Goal: Task Accomplishment & Management: Use online tool/utility

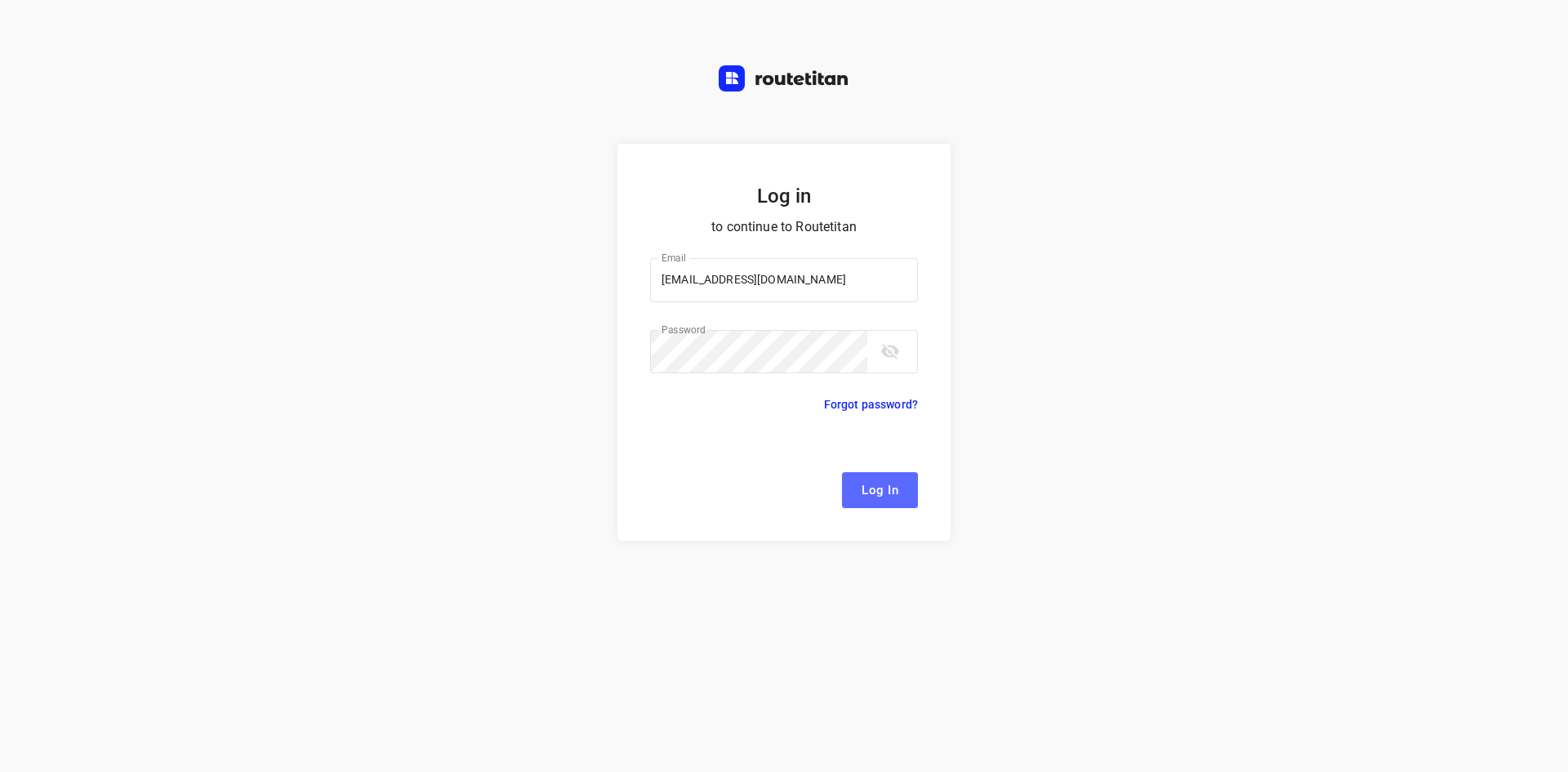
click at [860, 484] on button "Log In" at bounding box center [880, 490] width 76 height 36
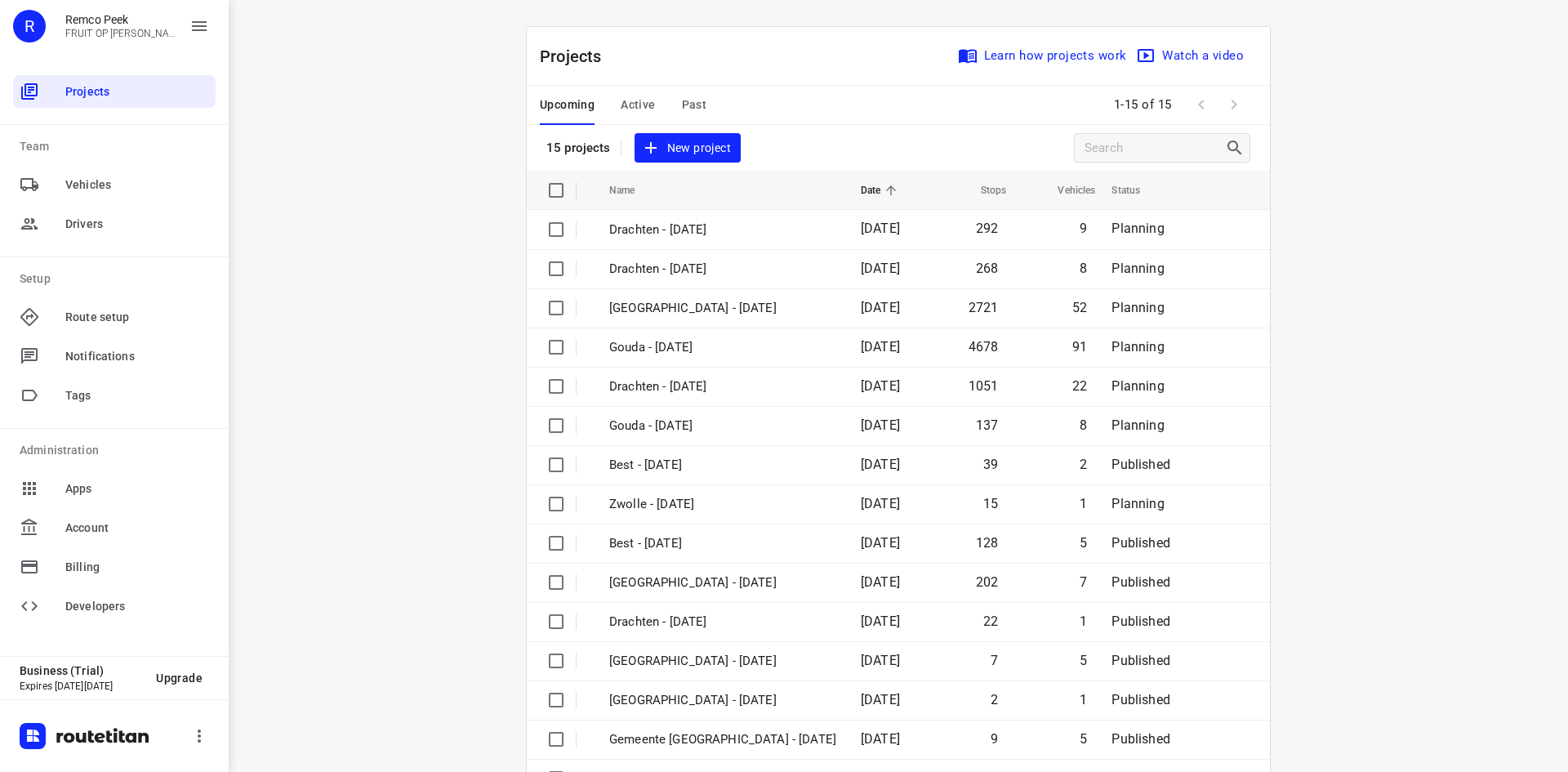
click at [639, 111] on span "Active" at bounding box center [638, 105] width 35 height 20
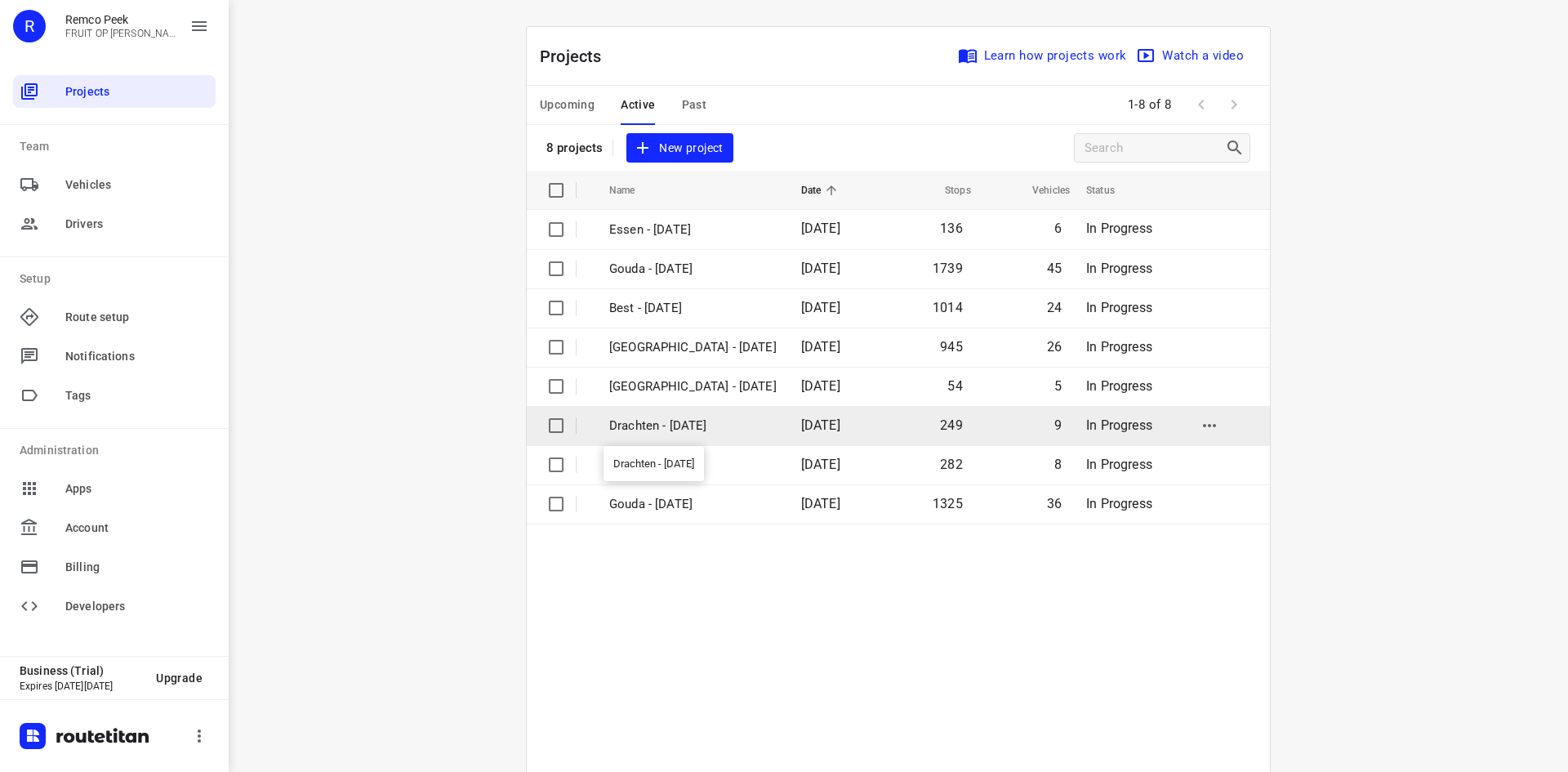
click at [729, 425] on p "Drachten - [DATE]" at bounding box center [693, 426] width 167 height 19
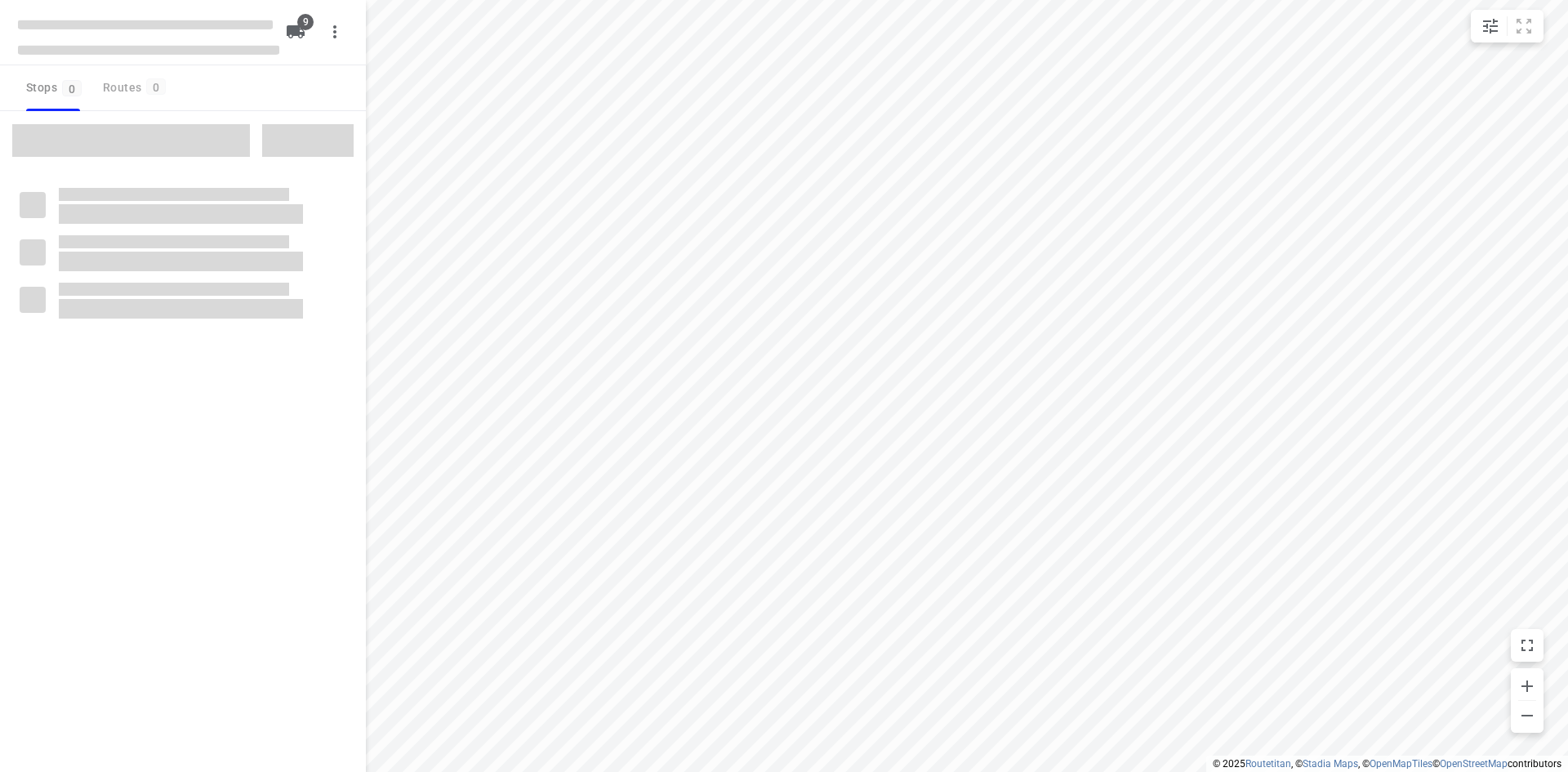
type input "distance"
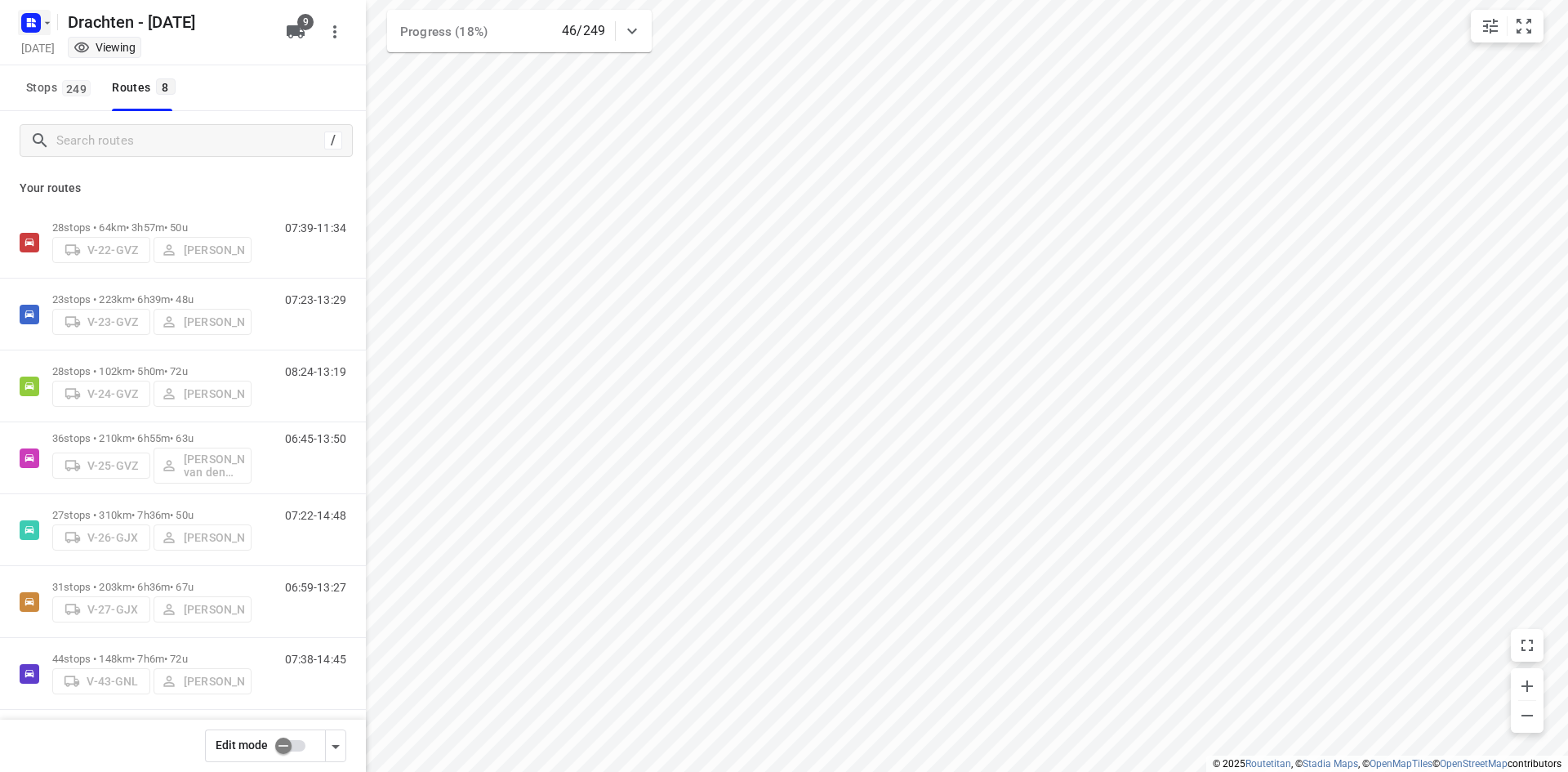
click at [54, 17] on div "Drachten - [DATE]" at bounding box center [145, 20] width 261 height 29
click at [41, 23] on icon "button" at bounding box center [47, 23] width 13 height 13
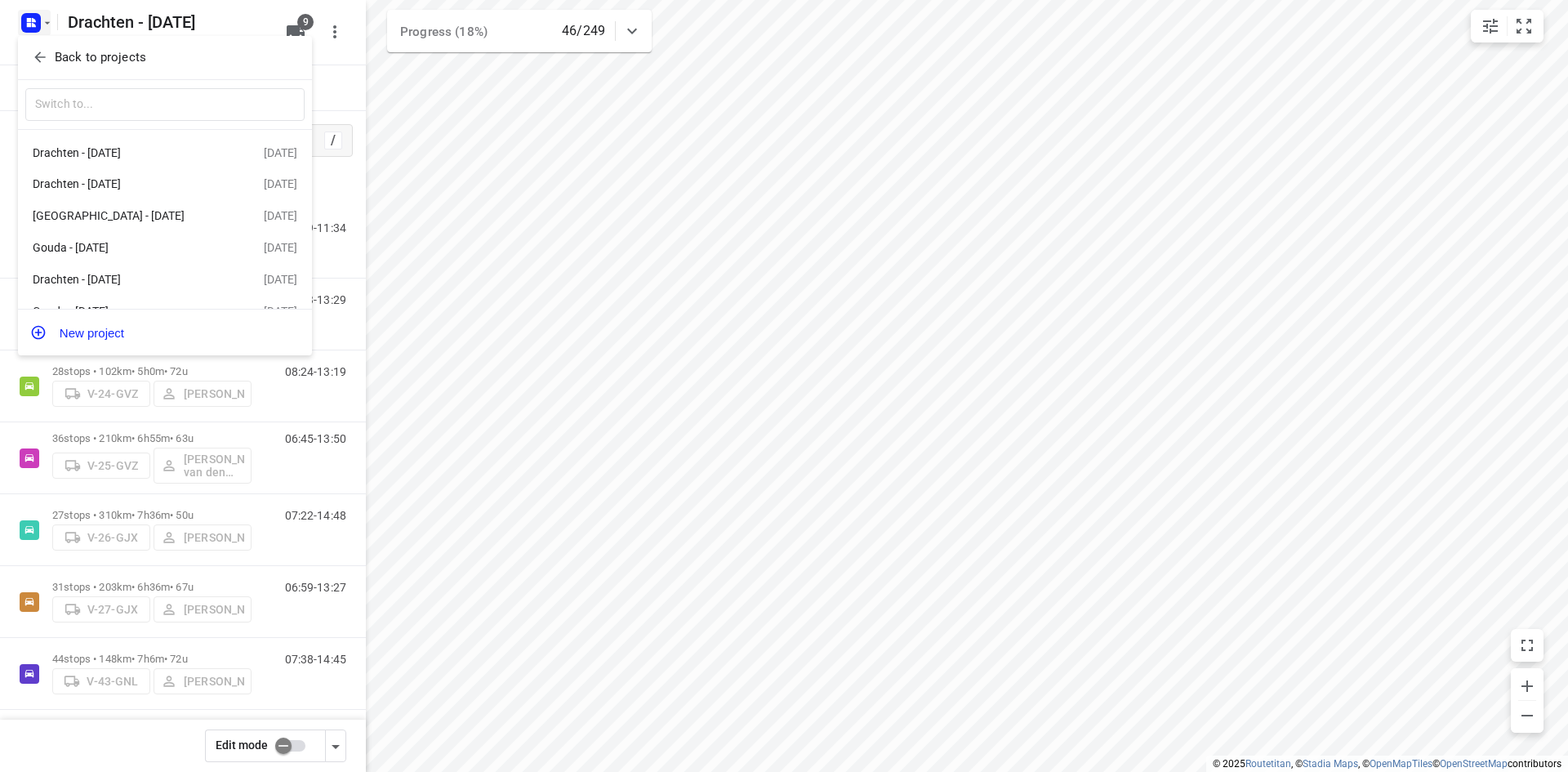
click at [93, 62] on p "Back to projects" at bounding box center [100, 57] width 92 height 19
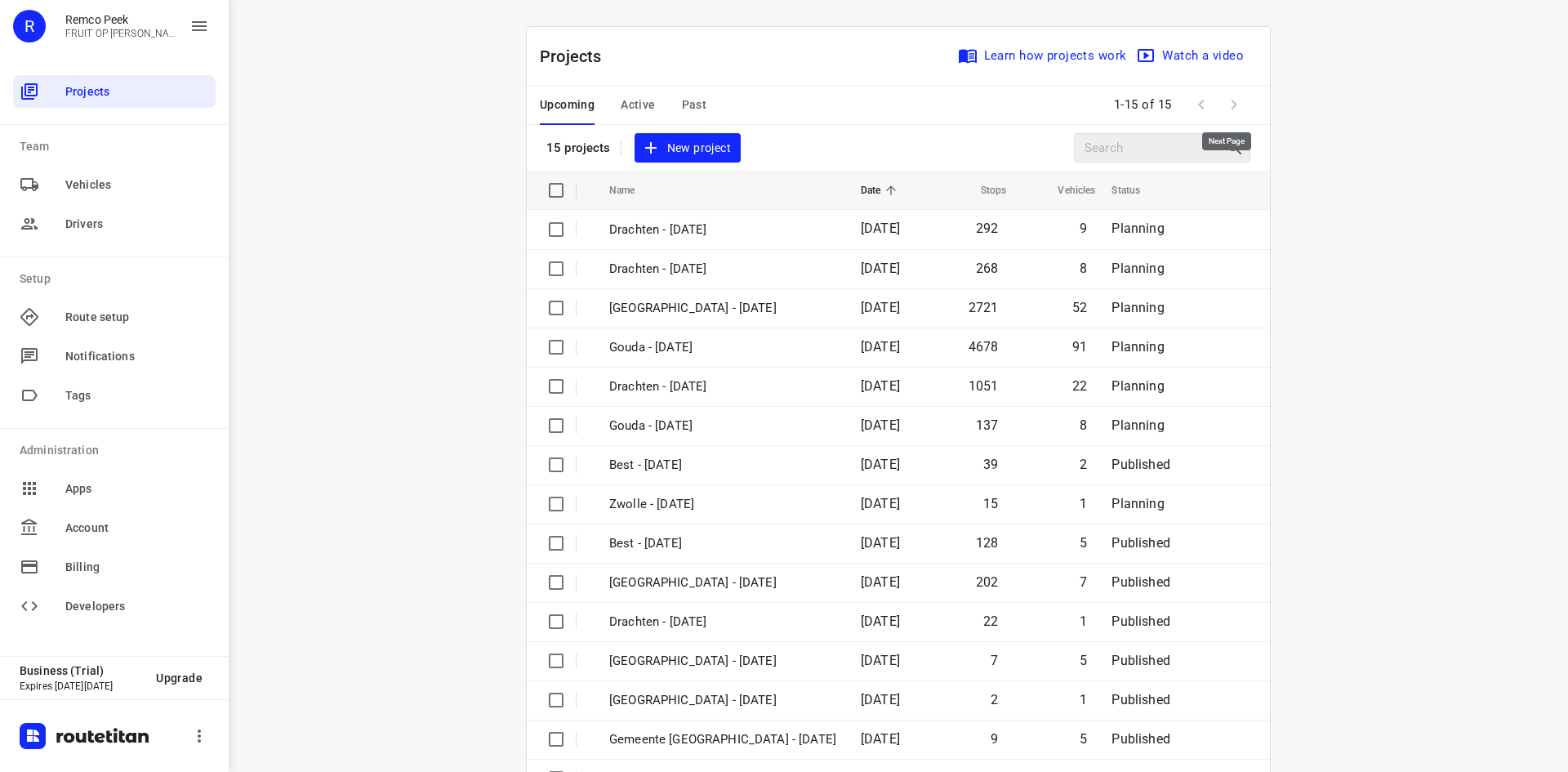
drag, startPoint x: 1225, startPoint y: 108, endPoint x: 1215, endPoint y: 145, distance: 38.3
click at [1225, 108] on span at bounding box center [1234, 105] width 33 height 33
click at [649, 126] on div "Projects Learn how projects work Watch a video 15 projects New project" at bounding box center [898, 99] width 743 height 144
click at [628, 95] on span "Active" at bounding box center [638, 105] width 35 height 20
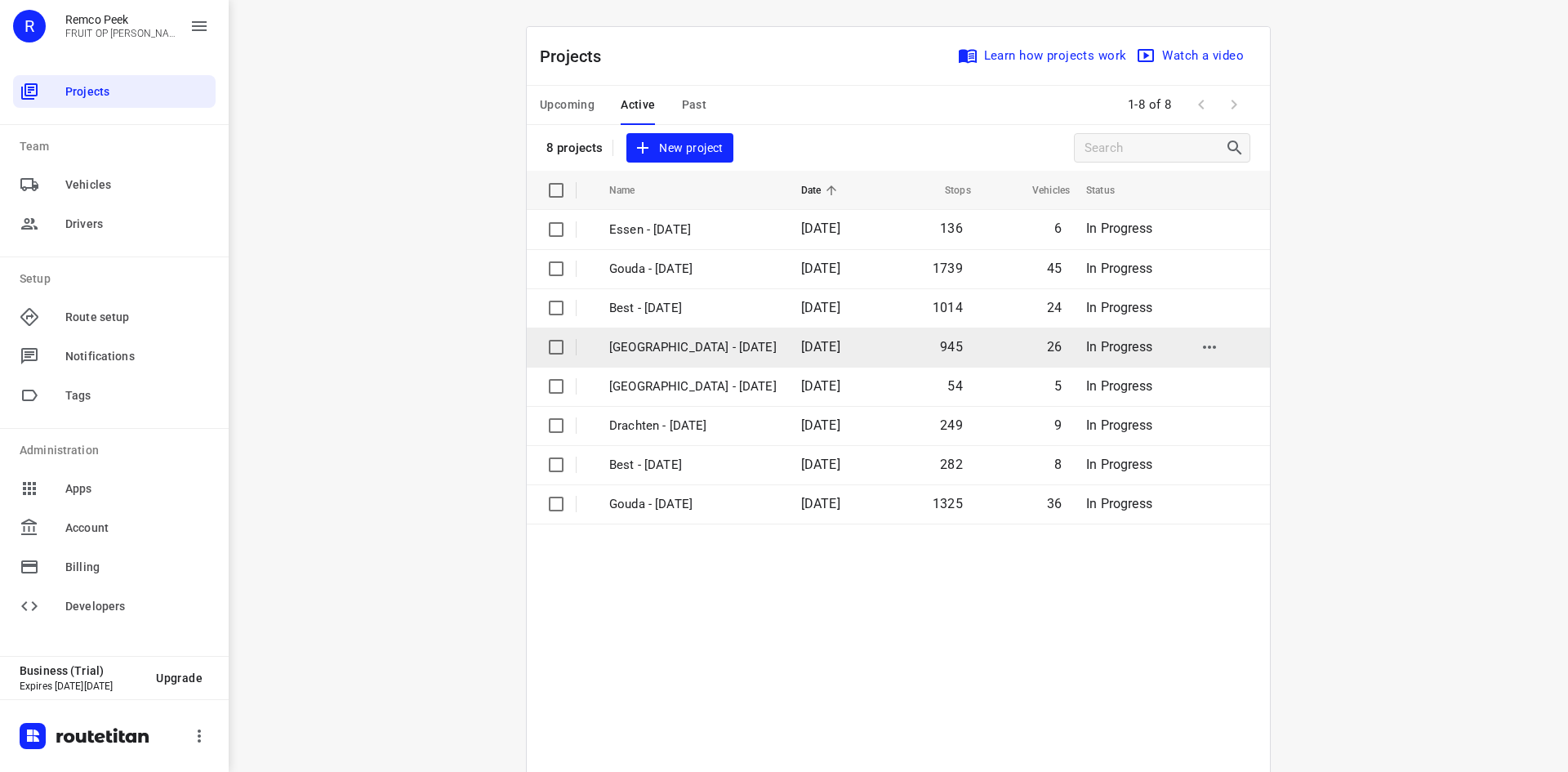
click at [700, 351] on p "Zwolle - Wednesday" at bounding box center [693, 347] width 167 height 19
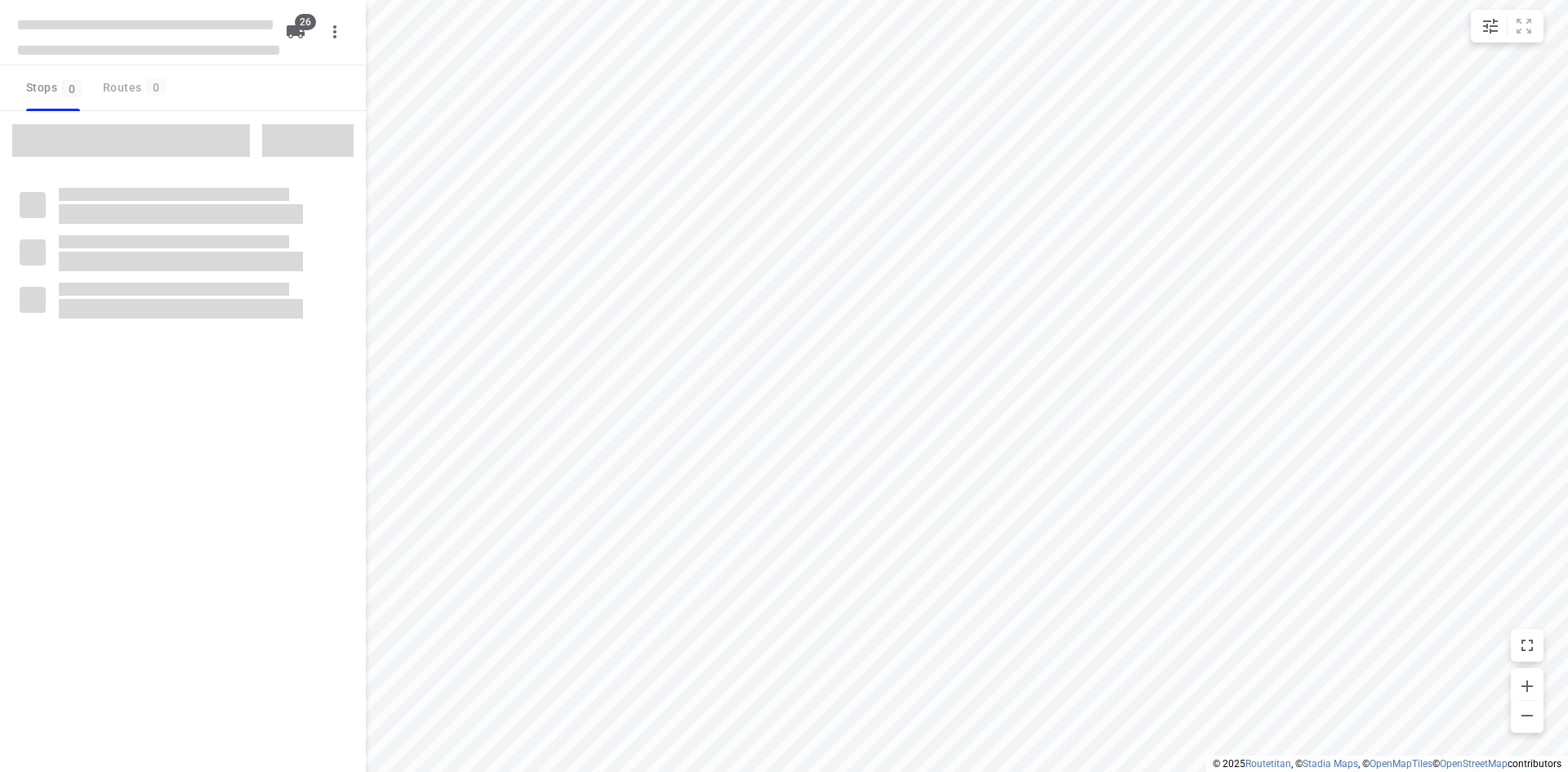
type input "distance"
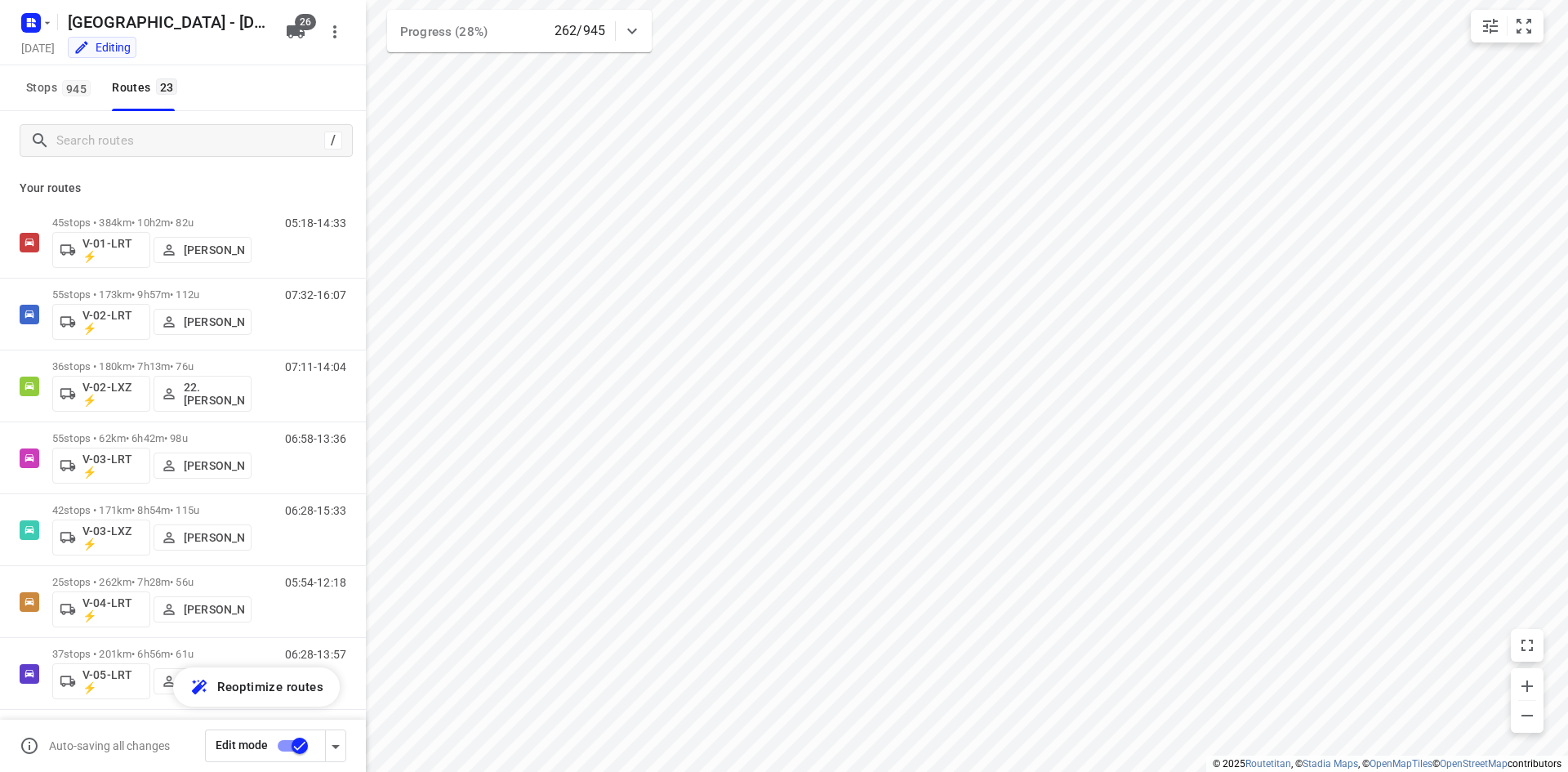
click at [217, 174] on div "Your routes 45 stops • 384km • 10h2m • 82u V-01-LRT ⚡ Jorick Kok 05:18-14:33 55…" at bounding box center [183, 494] width 366 height 647
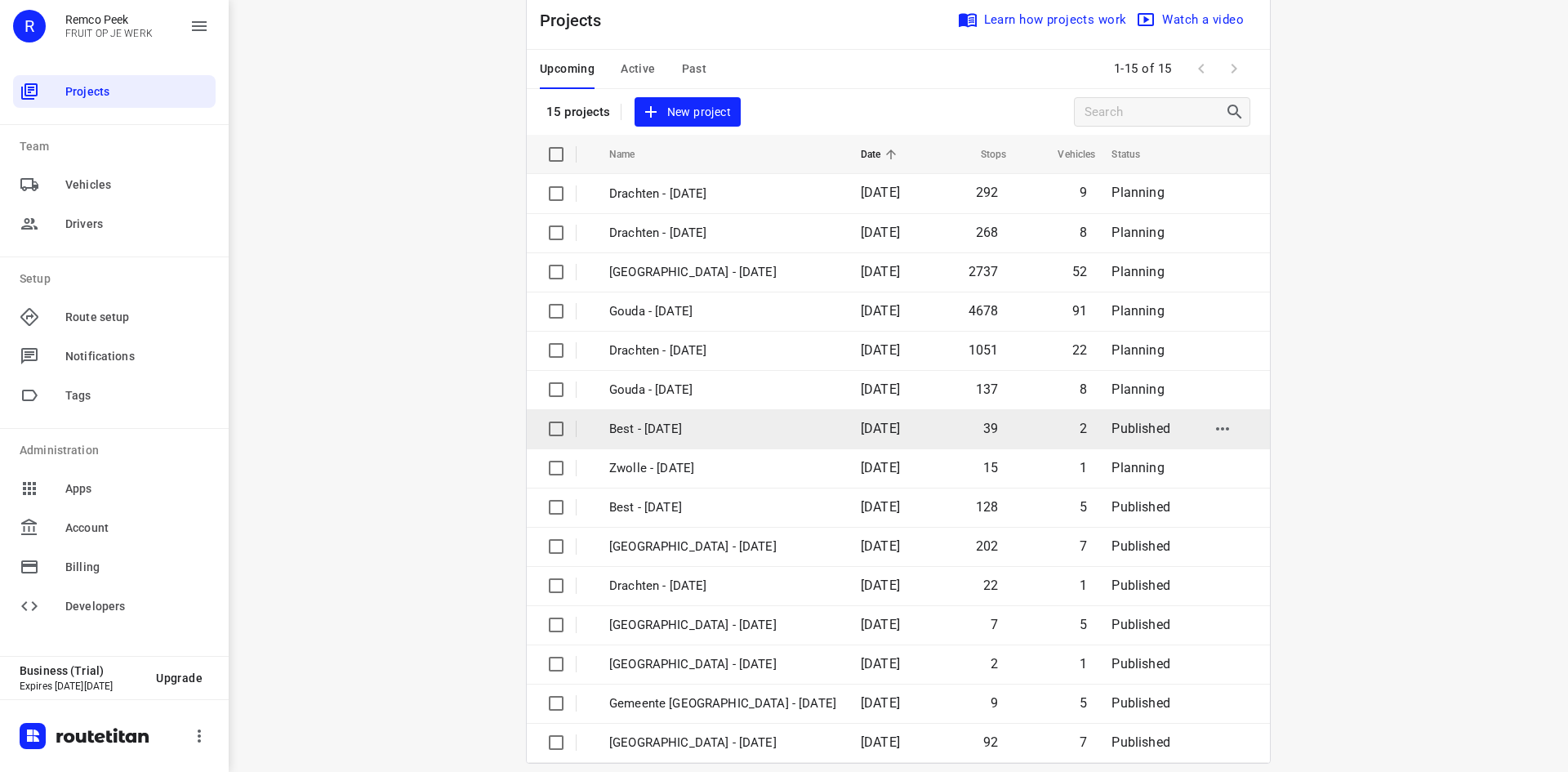
scroll to position [54, 0]
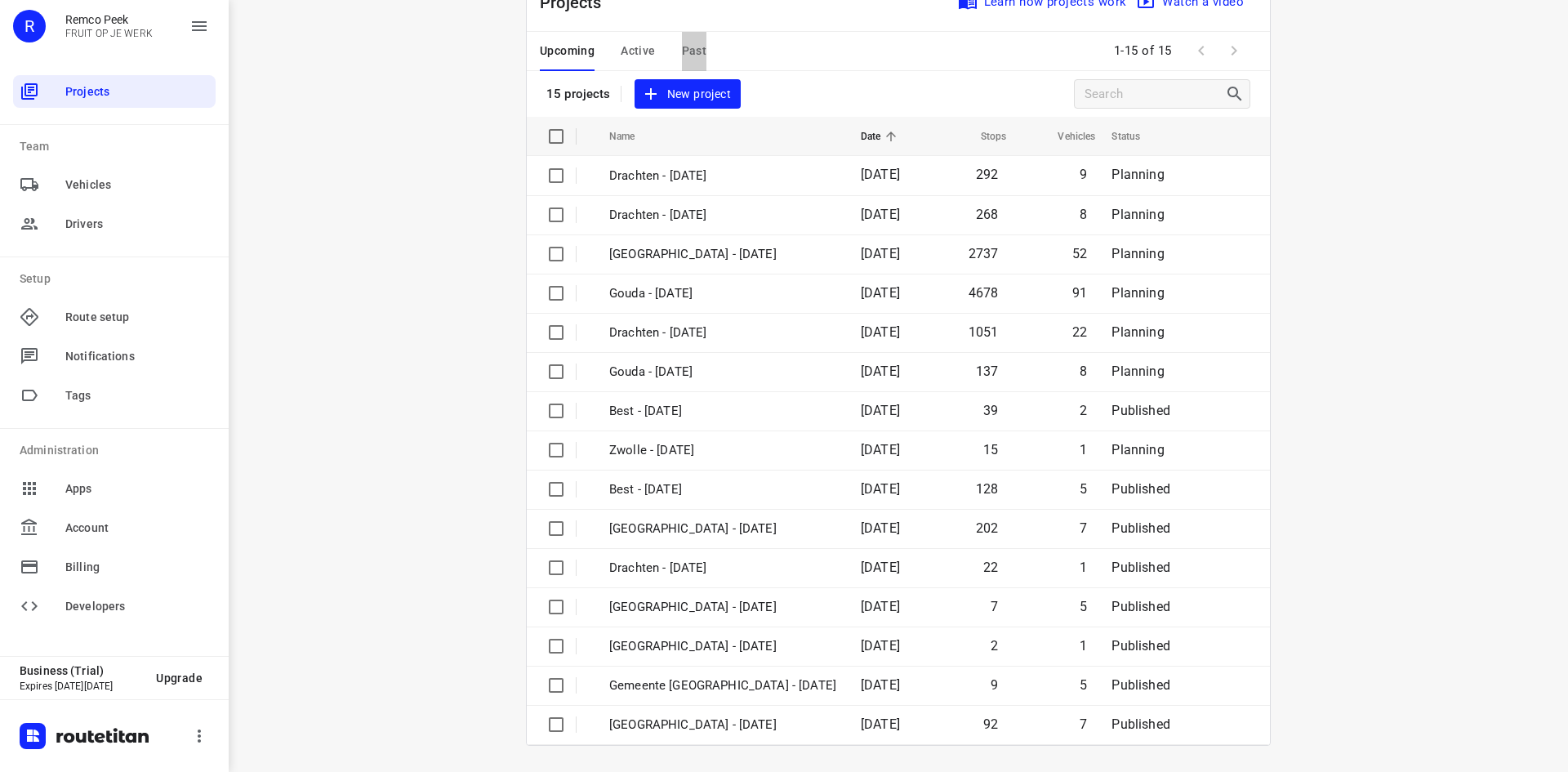
click at [682, 50] on span "Past" at bounding box center [695, 51] width 25 height 20
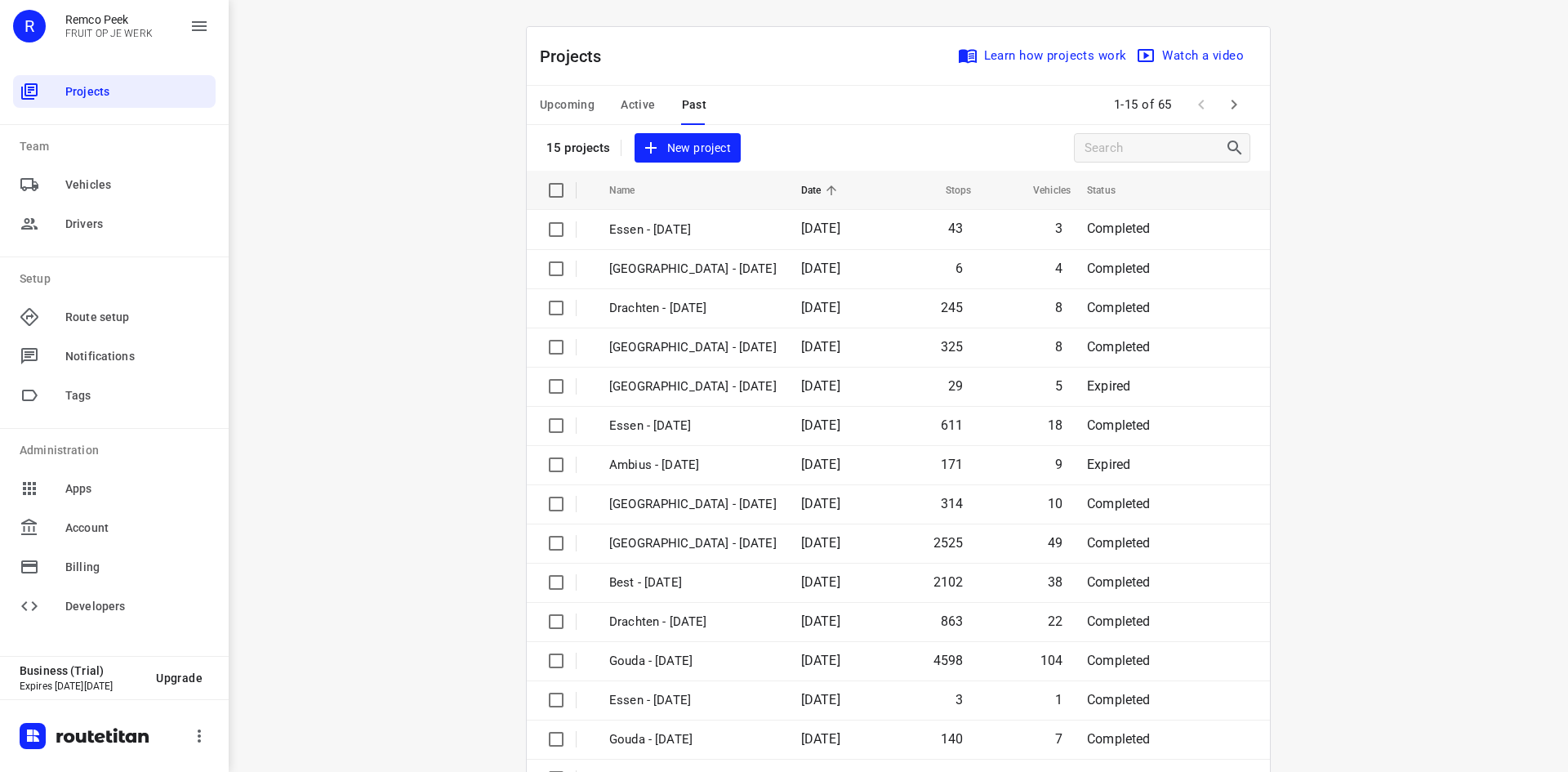
click at [576, 107] on span "Upcoming" at bounding box center [568, 105] width 55 height 20
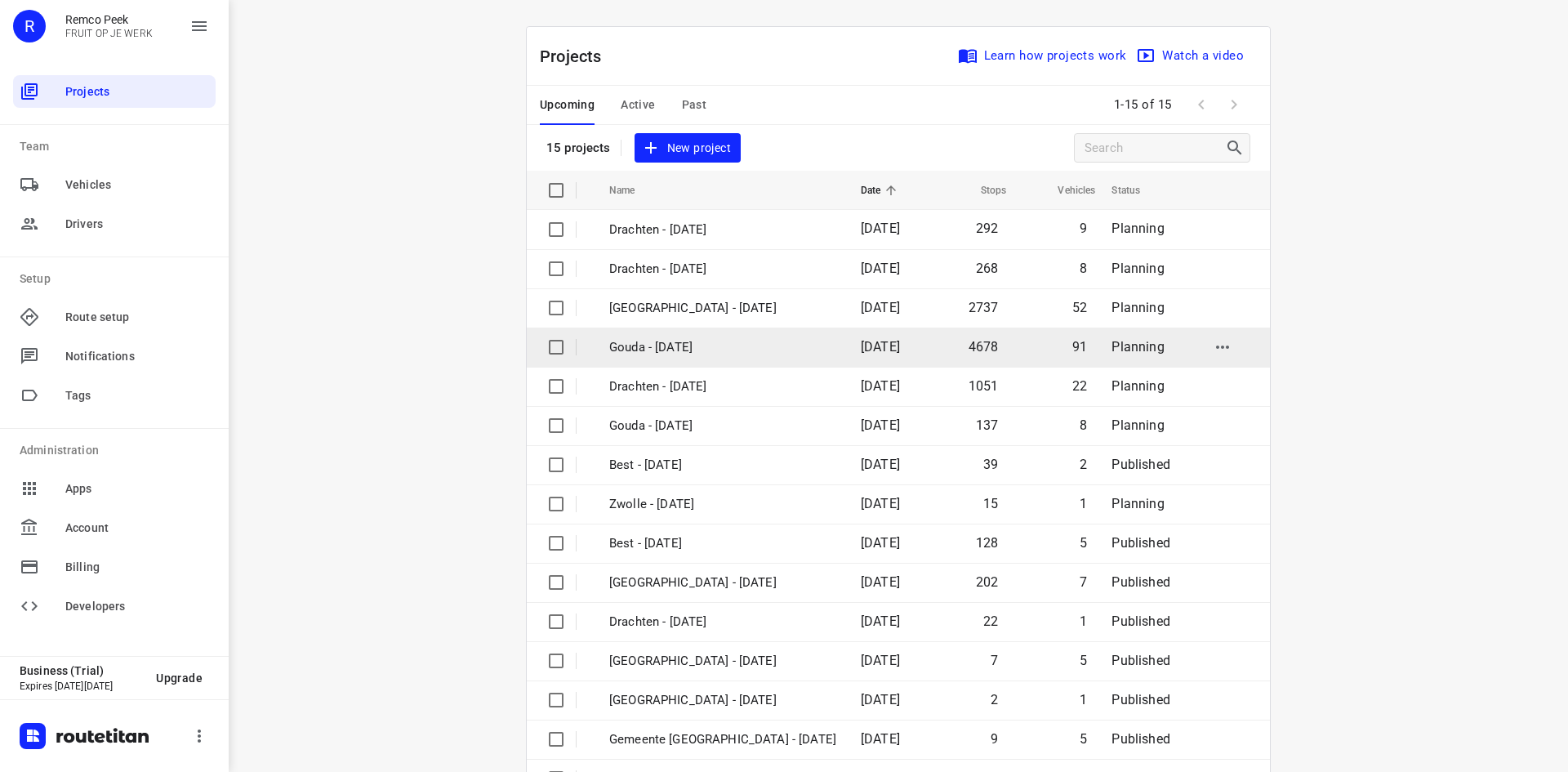
click at [700, 346] on p "Gouda - [DATE]" at bounding box center [723, 347] width 227 height 19
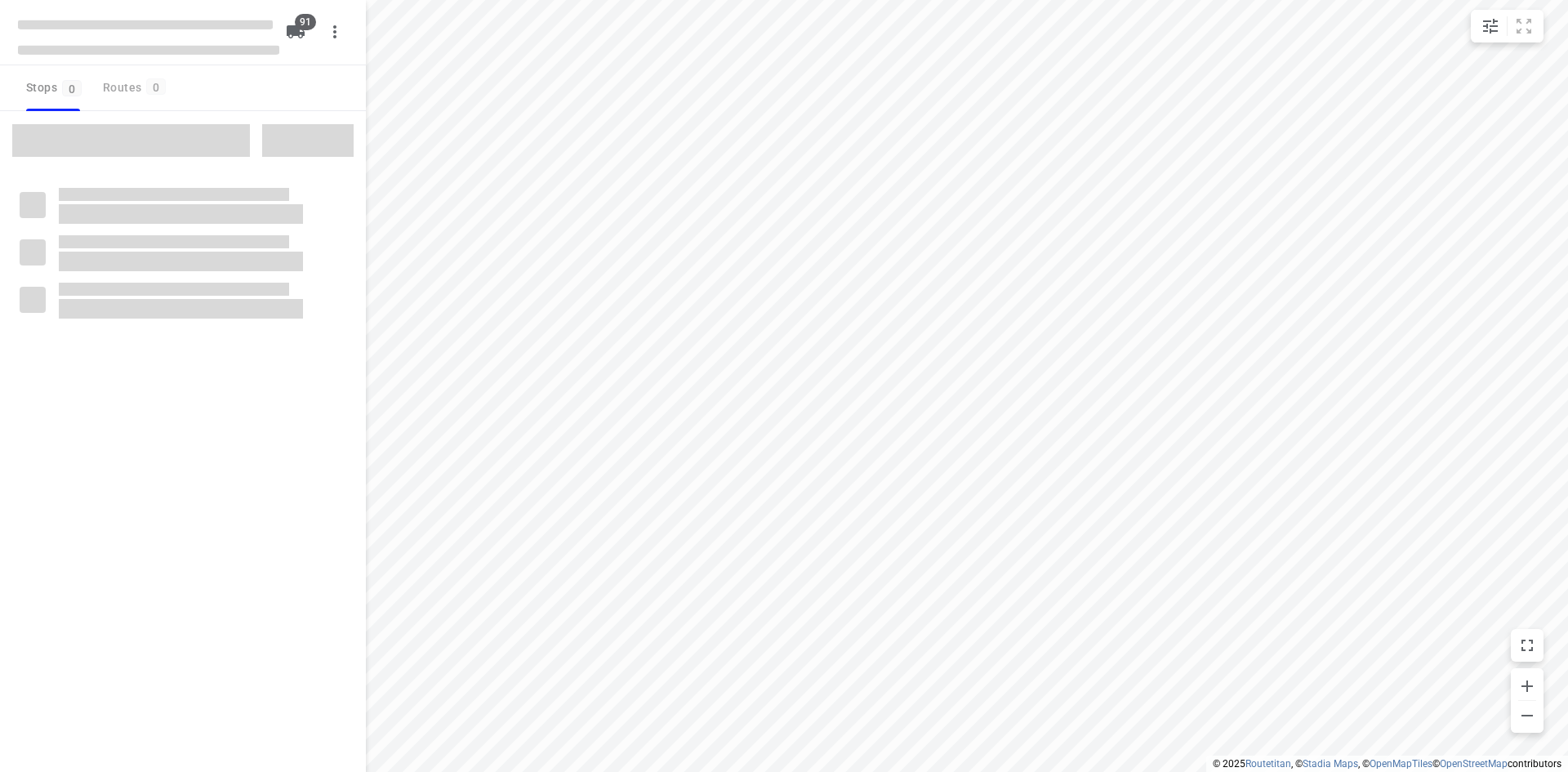
type input "distance"
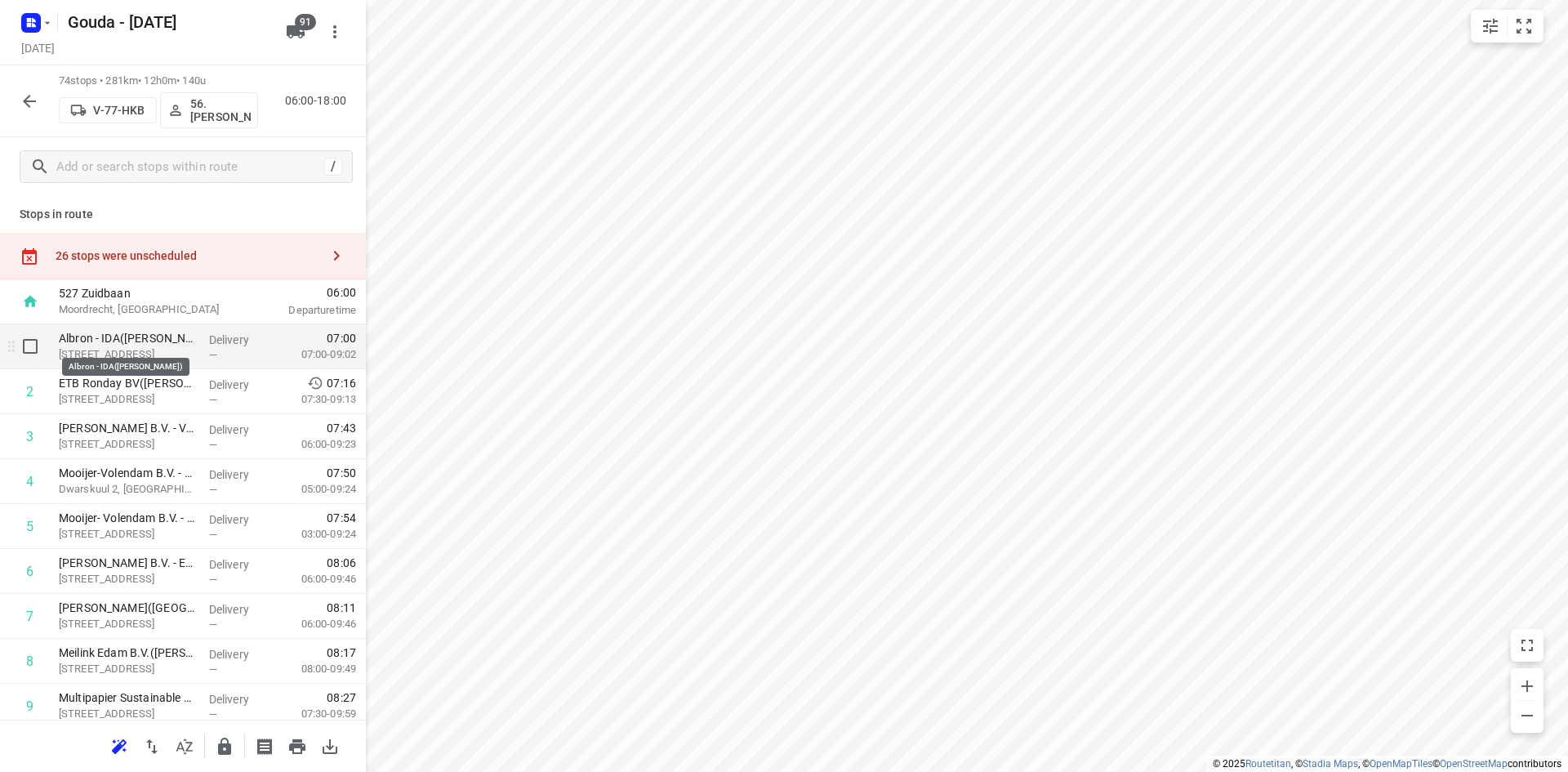
click at [126, 338] on p "Albron - IDA(Fatima Saksoukh)" at bounding box center [127, 338] width 137 height 16
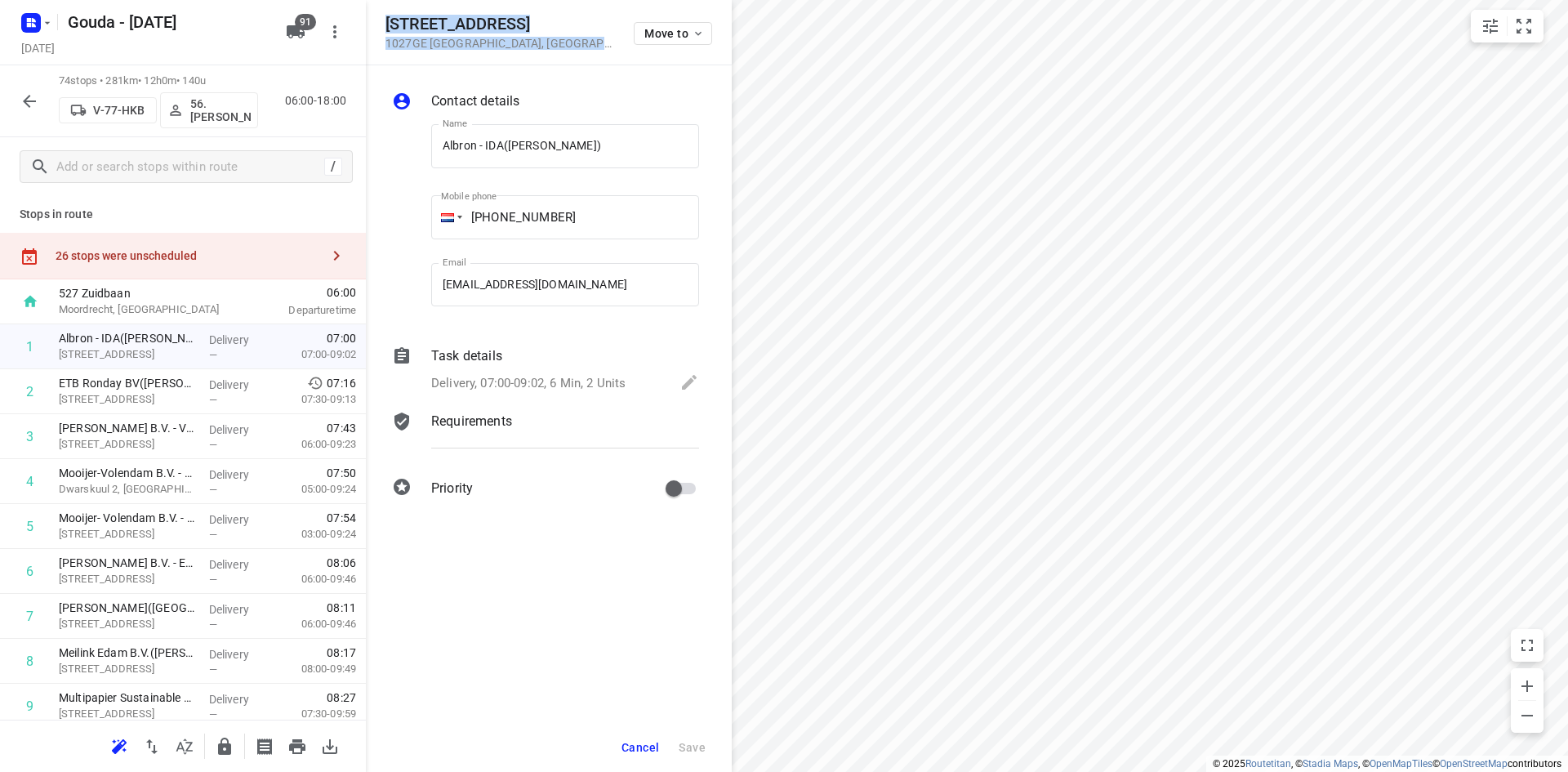
drag, startPoint x: 573, startPoint y: 40, endPoint x: 385, endPoint y: 12, distance: 190.1
click at [385, 12] on div "Slochterweg 35 1027GE Amsterdam , Netherlands Move to" at bounding box center [548, 33] width 366 height 65
copy div "Slochterweg 35 1027GE Amsterdam , Netherlands"
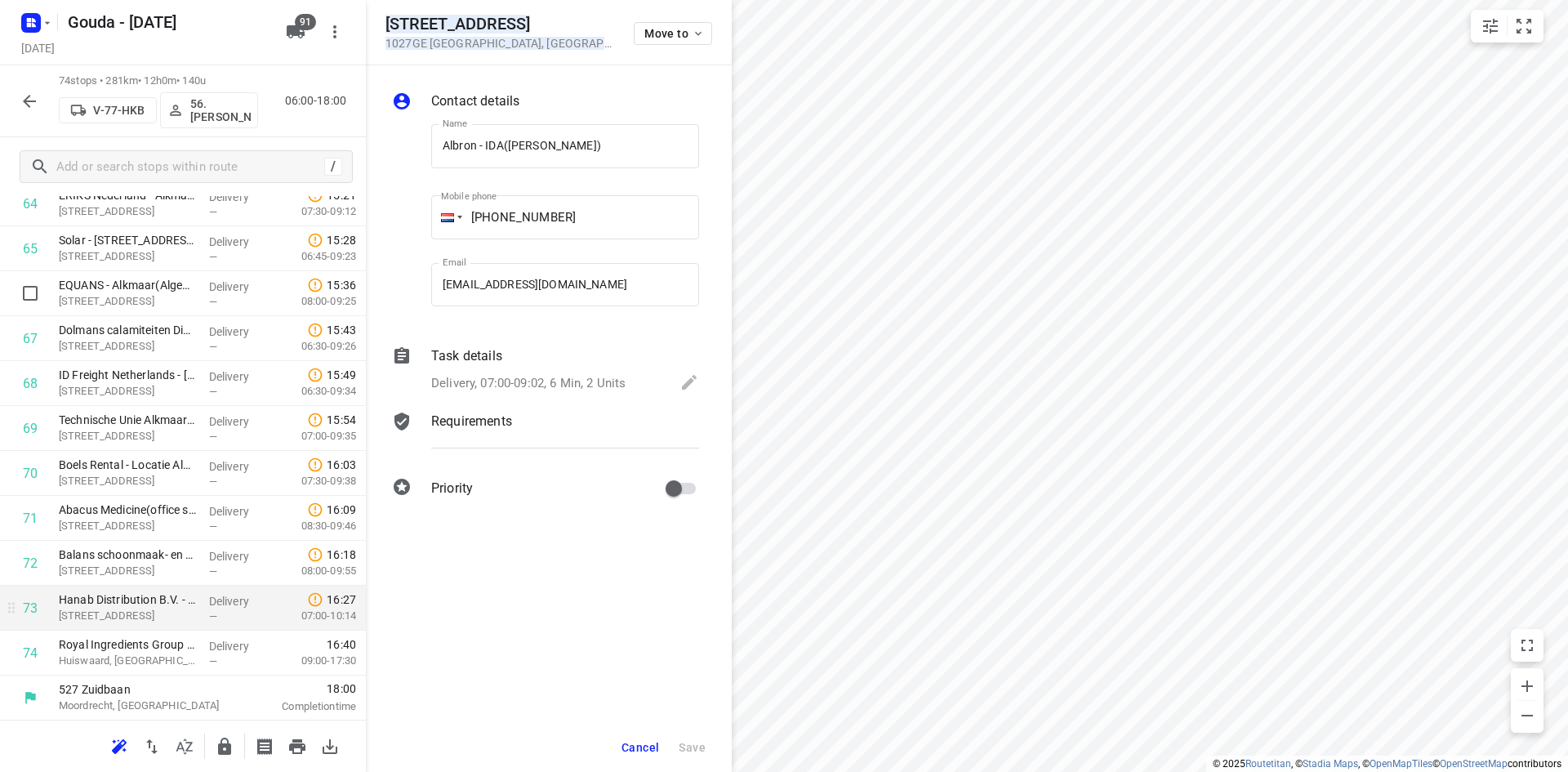
scroll to position [2973, 0]
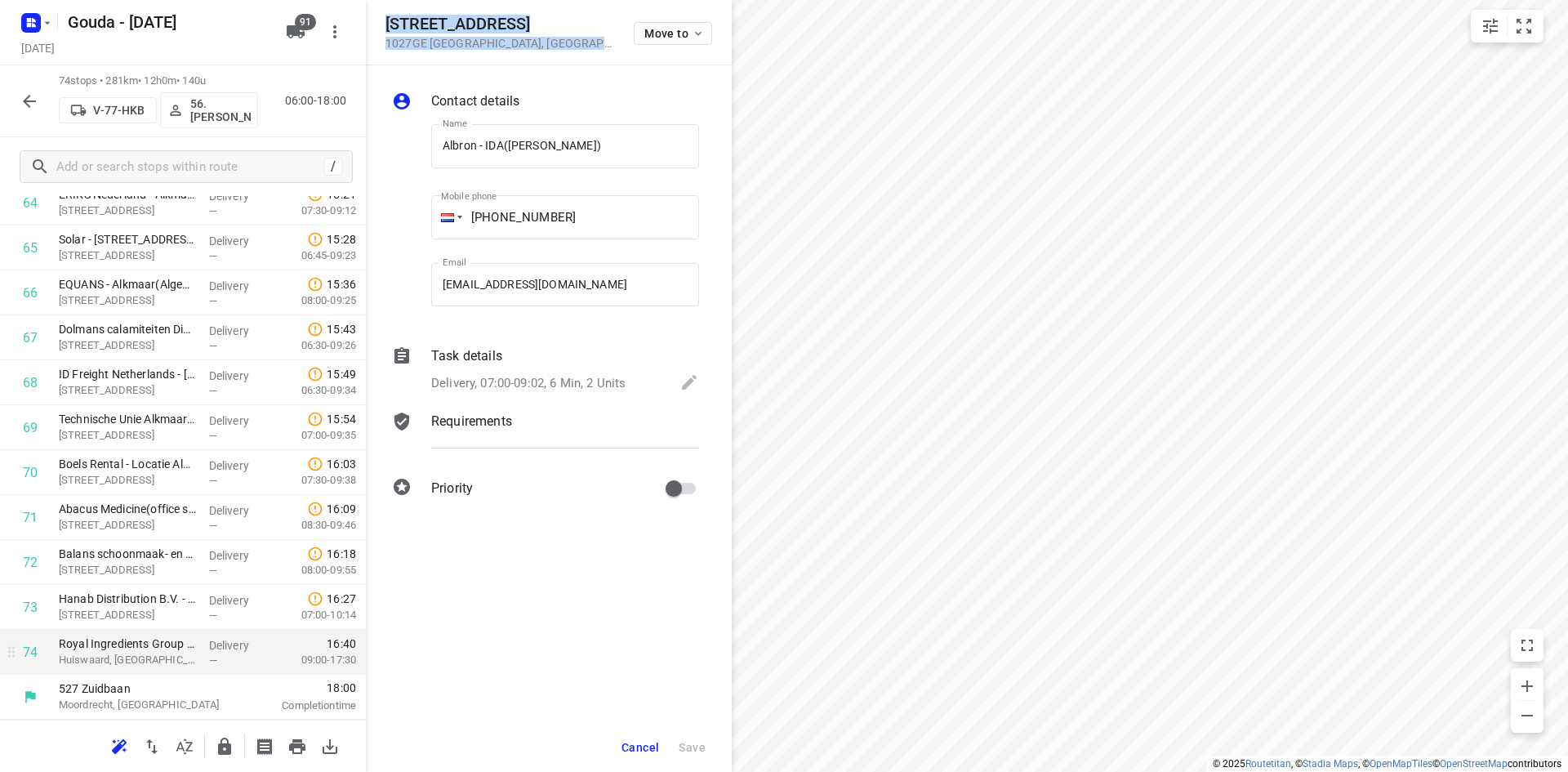
click at [144, 662] on p "Huiswaard, Alkmaar" at bounding box center [127, 660] width 137 height 16
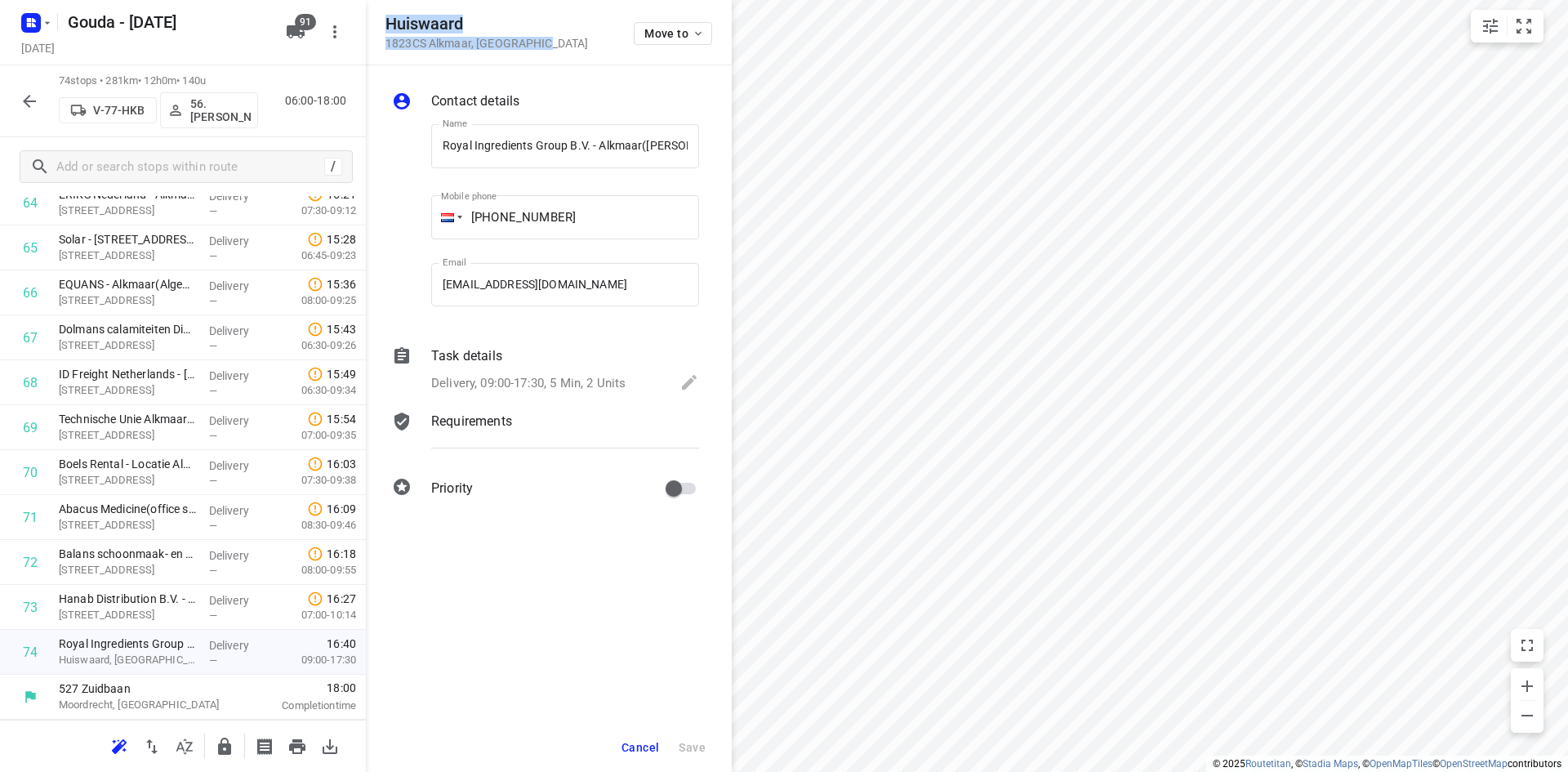
drag, startPoint x: 435, startPoint y: 32, endPoint x: 380, endPoint y: 14, distance: 57.9
click at [367, 20] on div "Huiswaard 1823CS Alkmaar , Netherlands Move to" at bounding box center [548, 33] width 366 height 65
copy div "Huiswaard 1823CS Alkmaar , Netherlands"
click at [649, 751] on span "Cancel" at bounding box center [639, 747] width 37 height 13
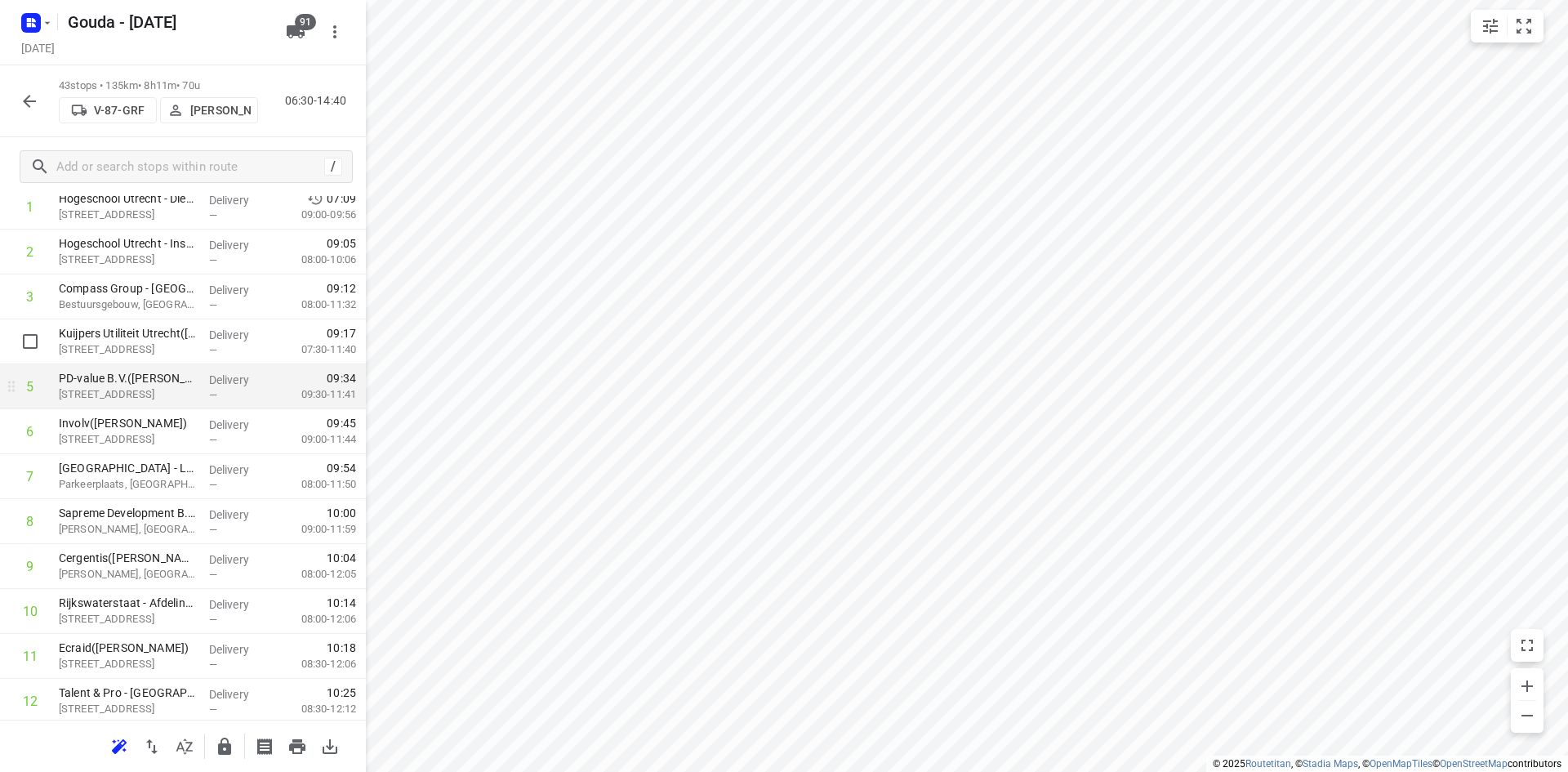
scroll to position [0, 0]
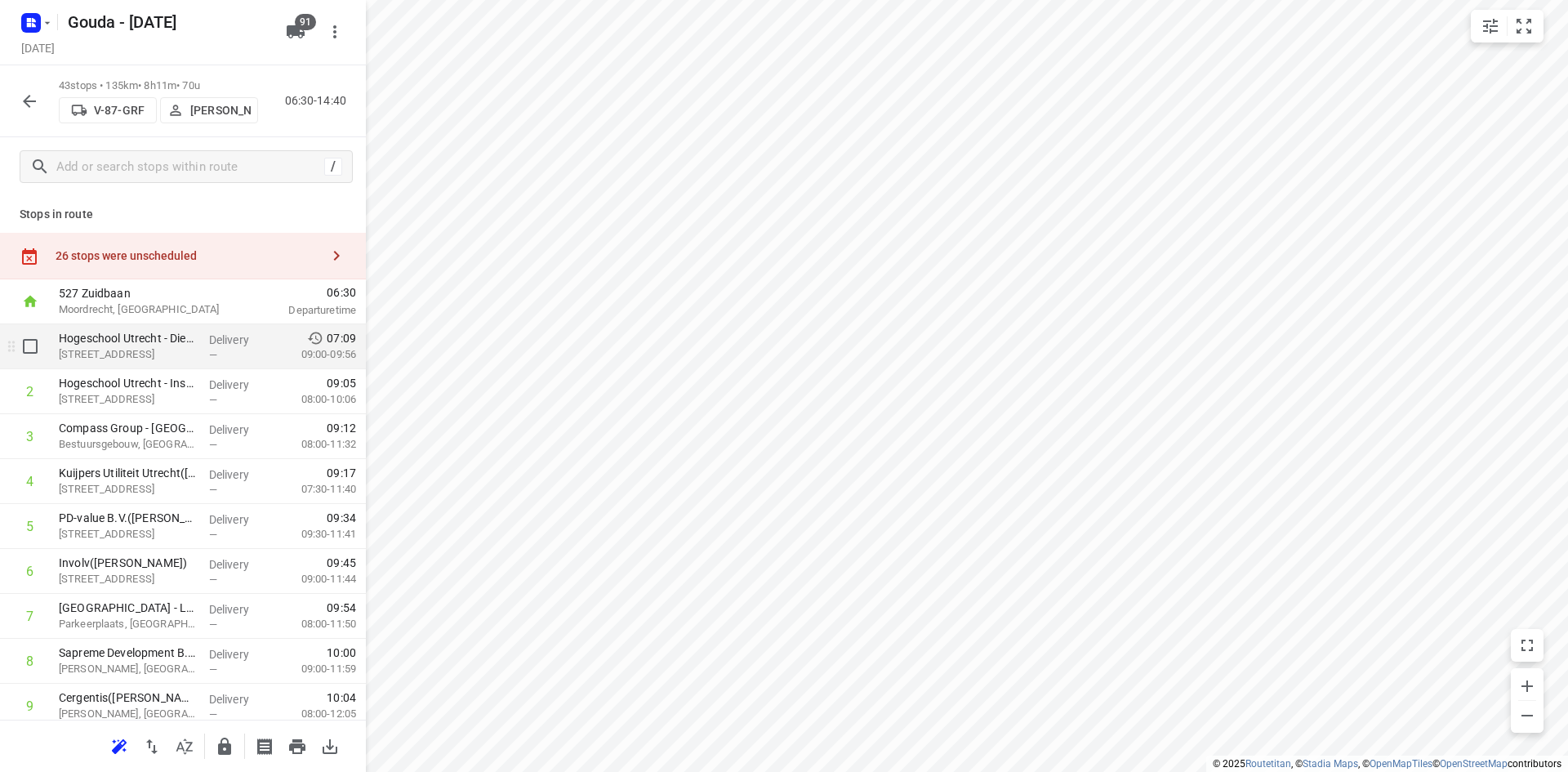
click at [160, 341] on p "Hogeschool Utrecht - Dienst IM&ICT - Padualaan 101 - Ruimte 0.031(Nadia Uaftouh)" at bounding box center [127, 338] width 137 height 16
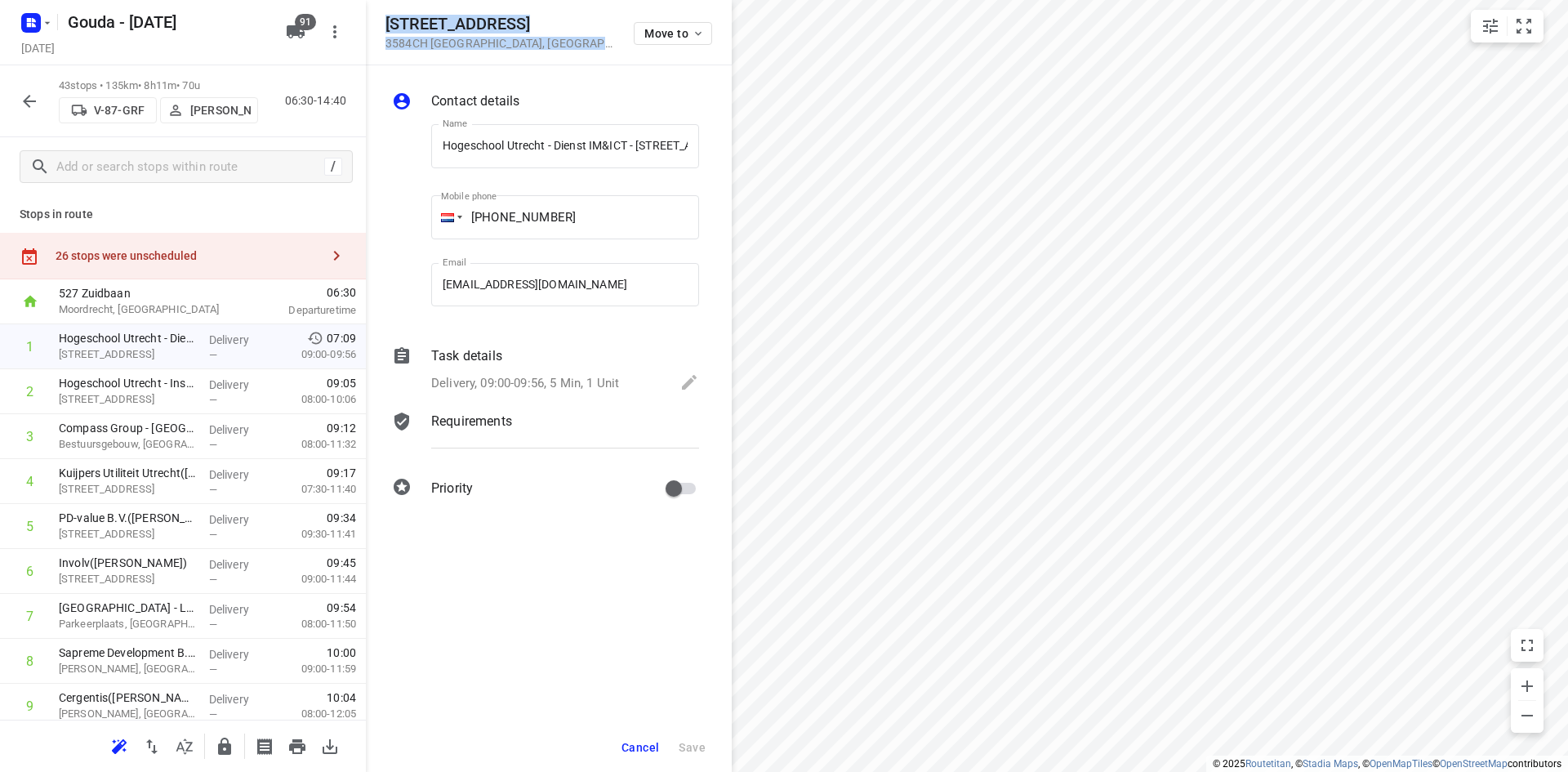
drag, startPoint x: 567, startPoint y: 52, endPoint x: 387, endPoint y: 23, distance: 182.3
click at [387, 23] on div "Padualaan 101 3584CH Utrecht , Netherlands Move to" at bounding box center [548, 33] width 366 height 65
copy div "Padualaan 101 3584CH Utrecht , Netherlands"
click at [648, 746] on span "Cancel" at bounding box center [639, 747] width 37 height 13
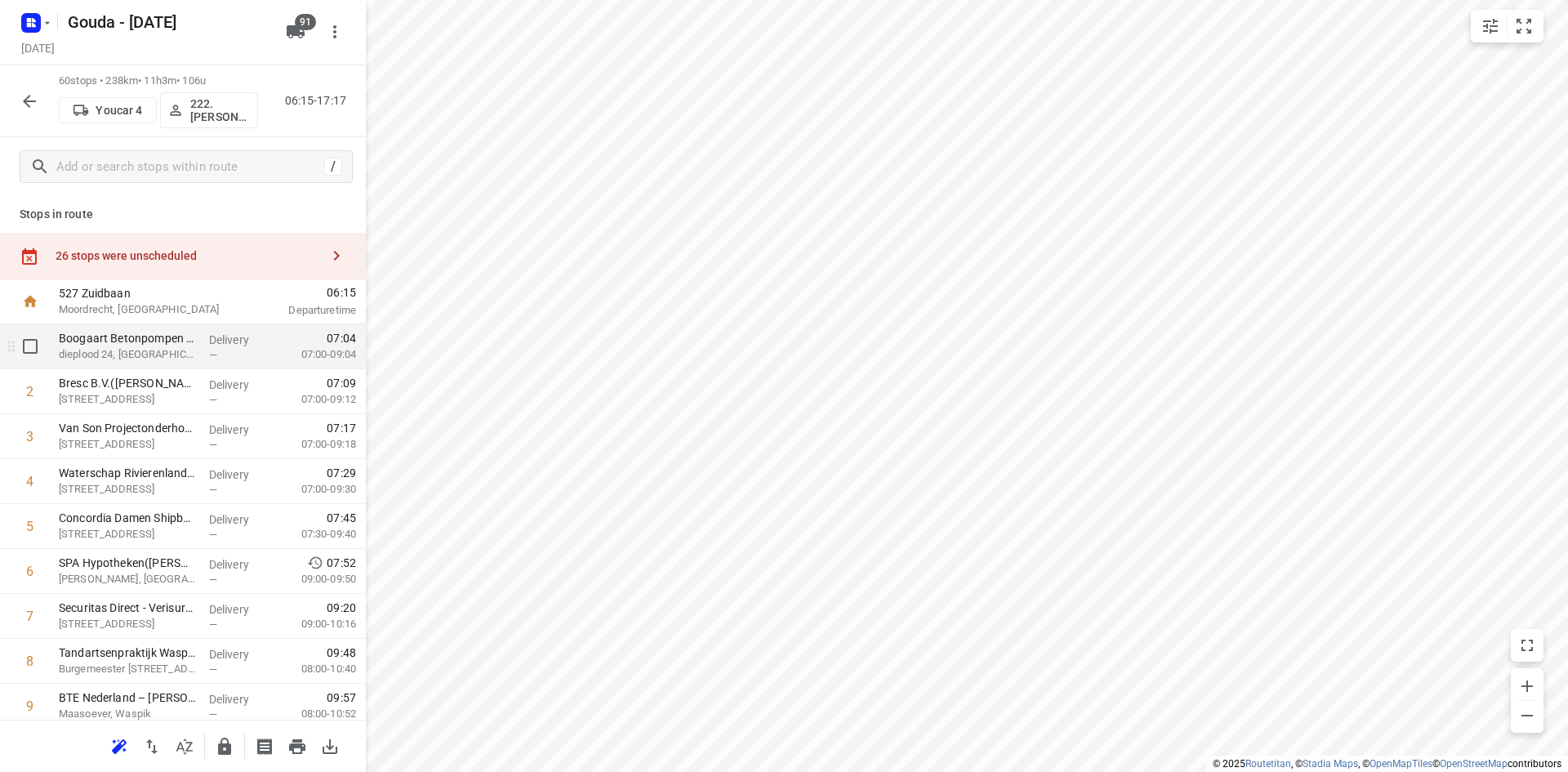
drag, startPoint x: 179, startPoint y: 348, endPoint x: 167, endPoint y: 350, distance: 12.2
click at [172, 356] on p "dieplood 24, Werkendam" at bounding box center [127, 355] width 137 height 16
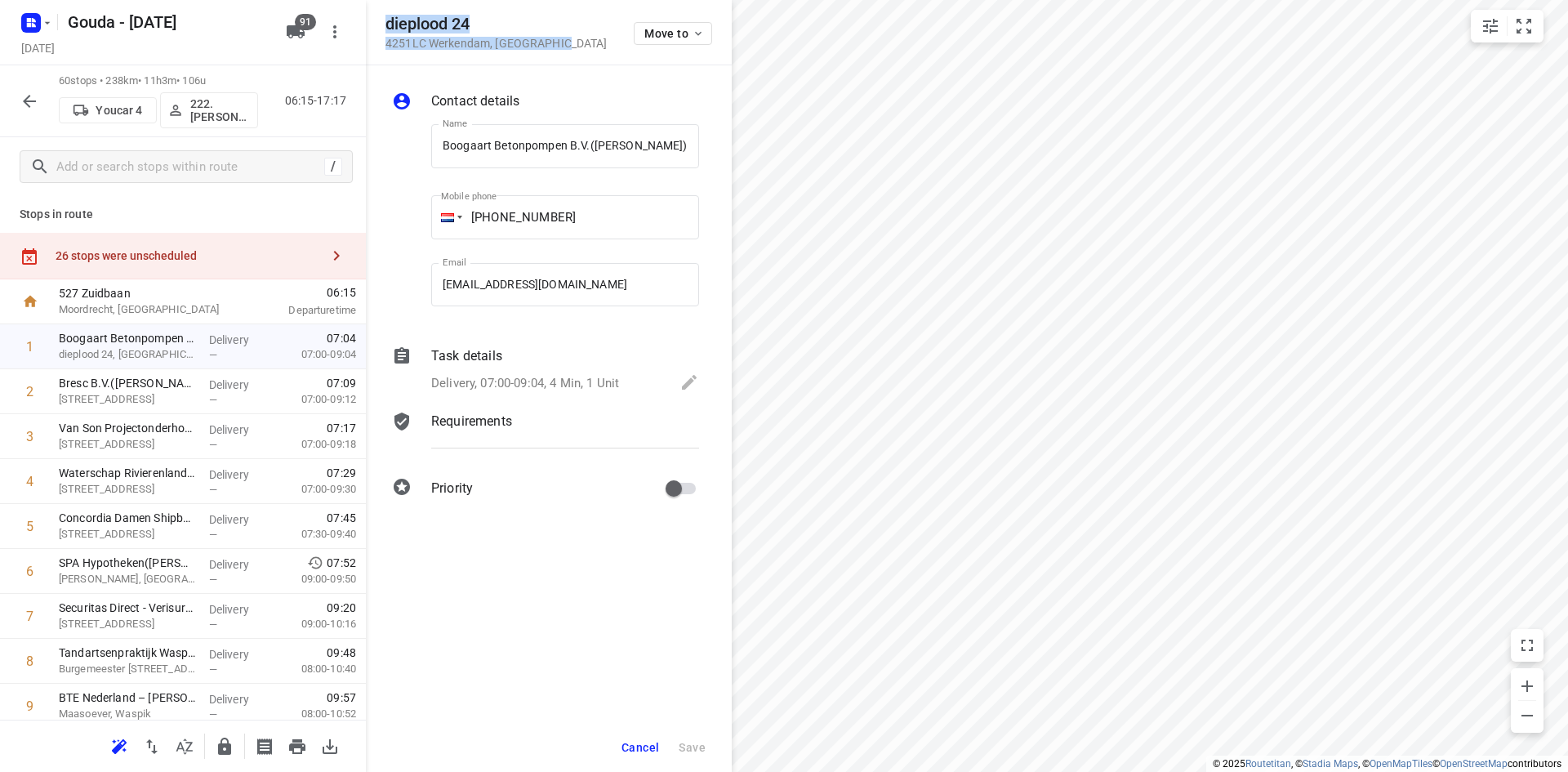
drag, startPoint x: 569, startPoint y: 50, endPoint x: 382, endPoint y: 23, distance: 188.9
click at [382, 23] on div "dieplood 24 4251LC Werkendam , Netherlands Move to" at bounding box center [548, 33] width 366 height 65
copy div "dieplood 24 4251LC Werkendam , Netherlands"
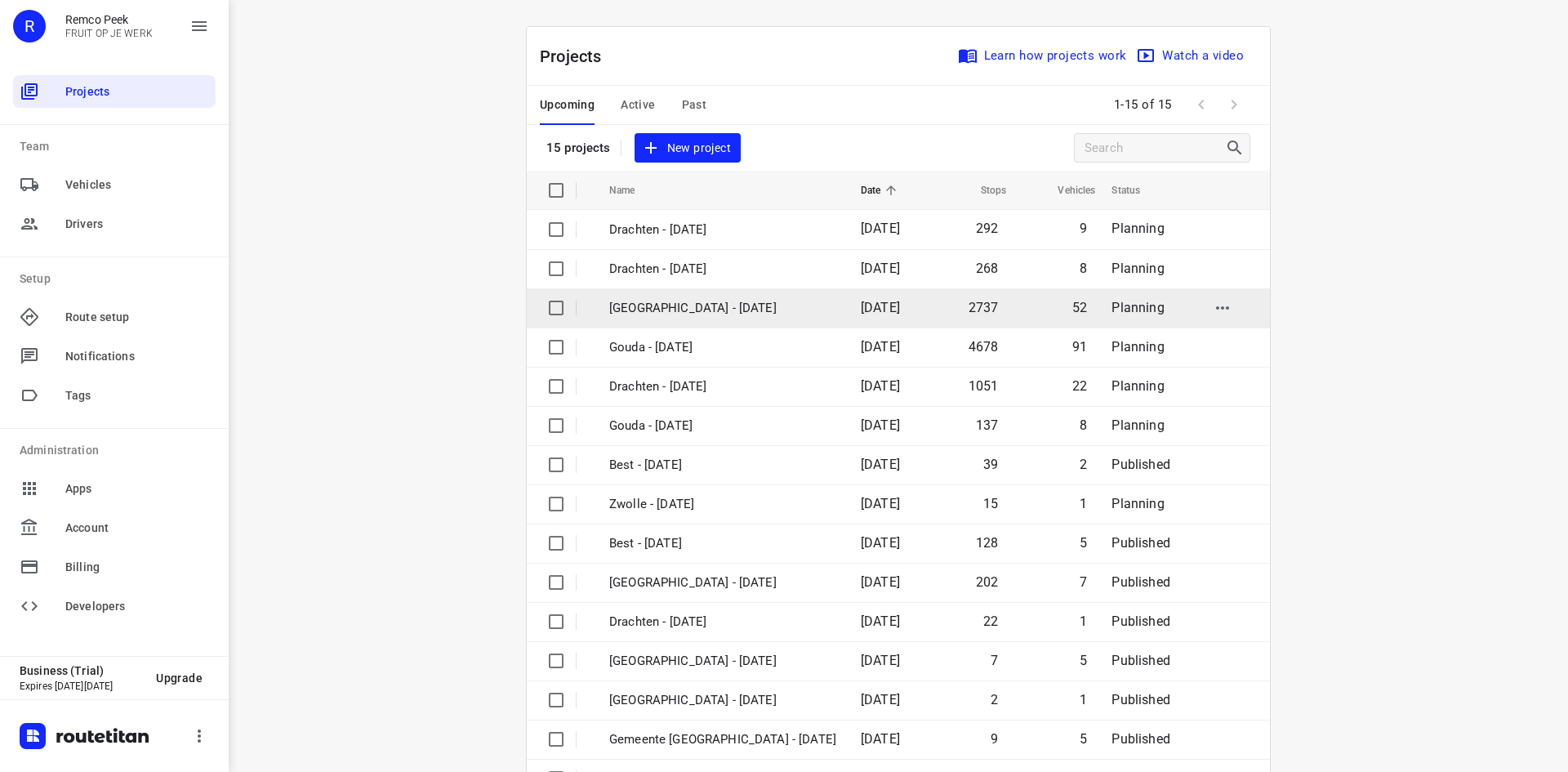
click at [691, 301] on p "[GEOGRAPHIC_DATA] - [DATE]" at bounding box center [723, 308] width 227 height 19
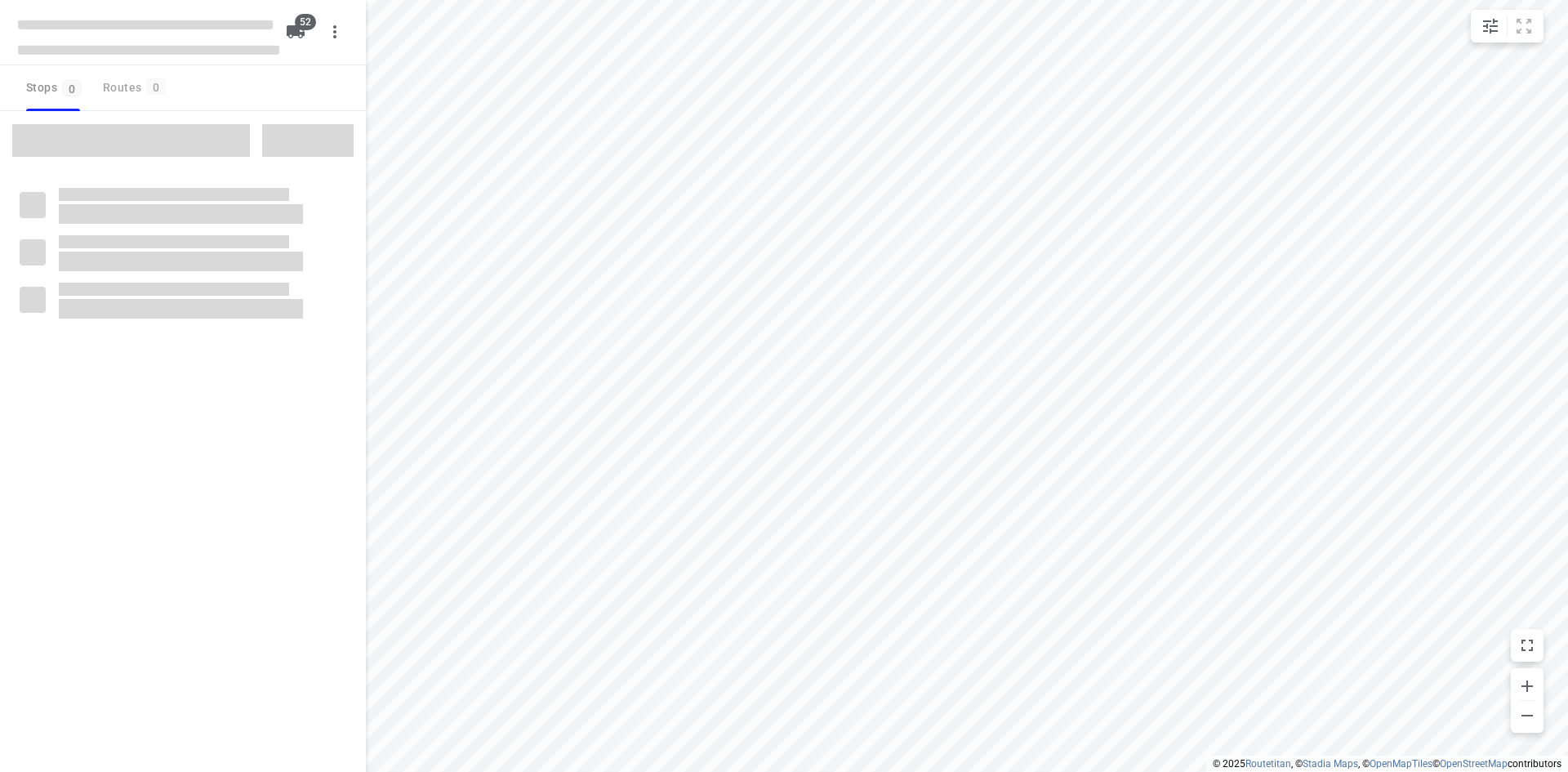
type input "distance"
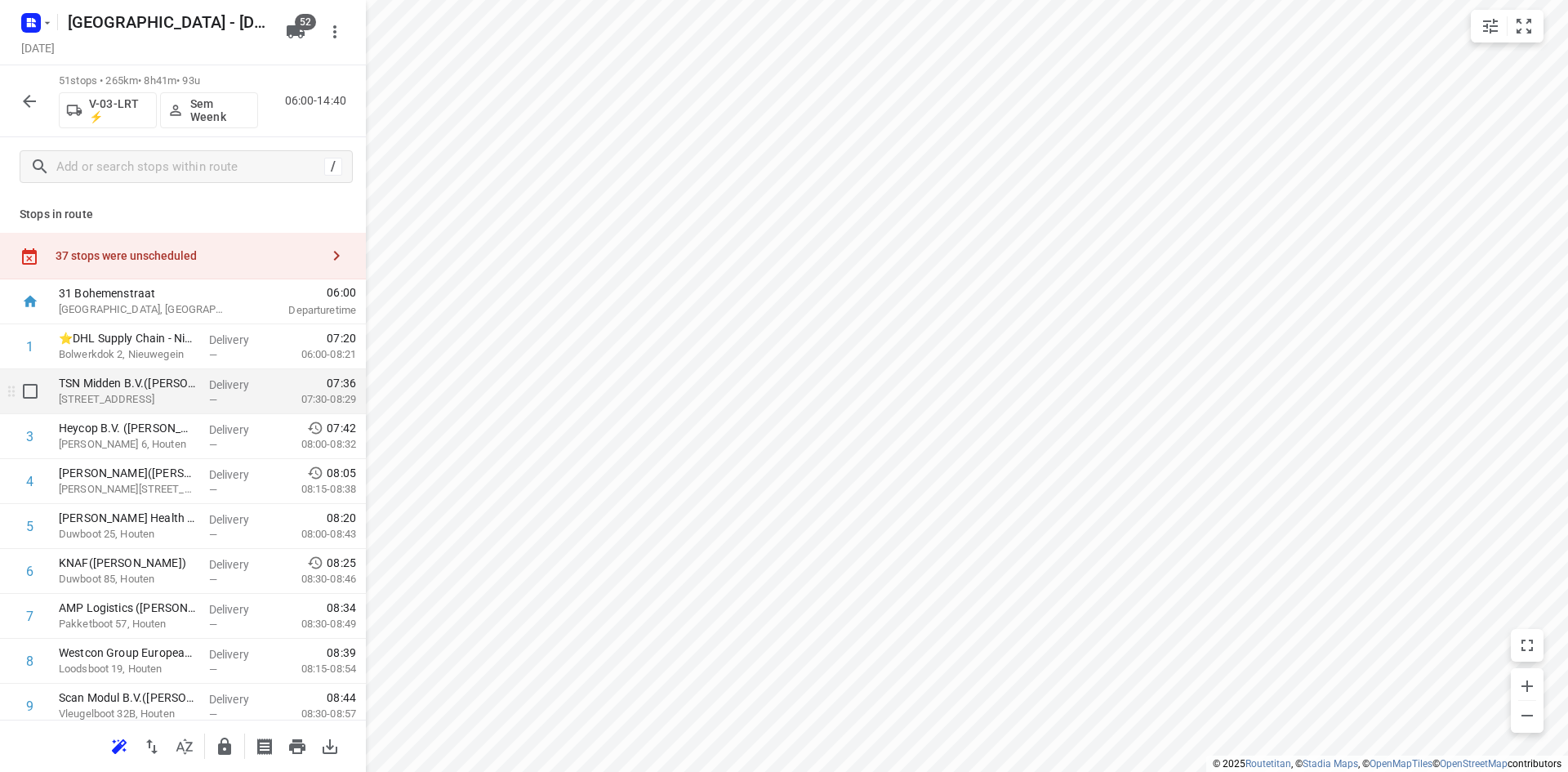
click at [173, 396] on p "Oude Hoon 2, Houten" at bounding box center [127, 399] width 137 height 16
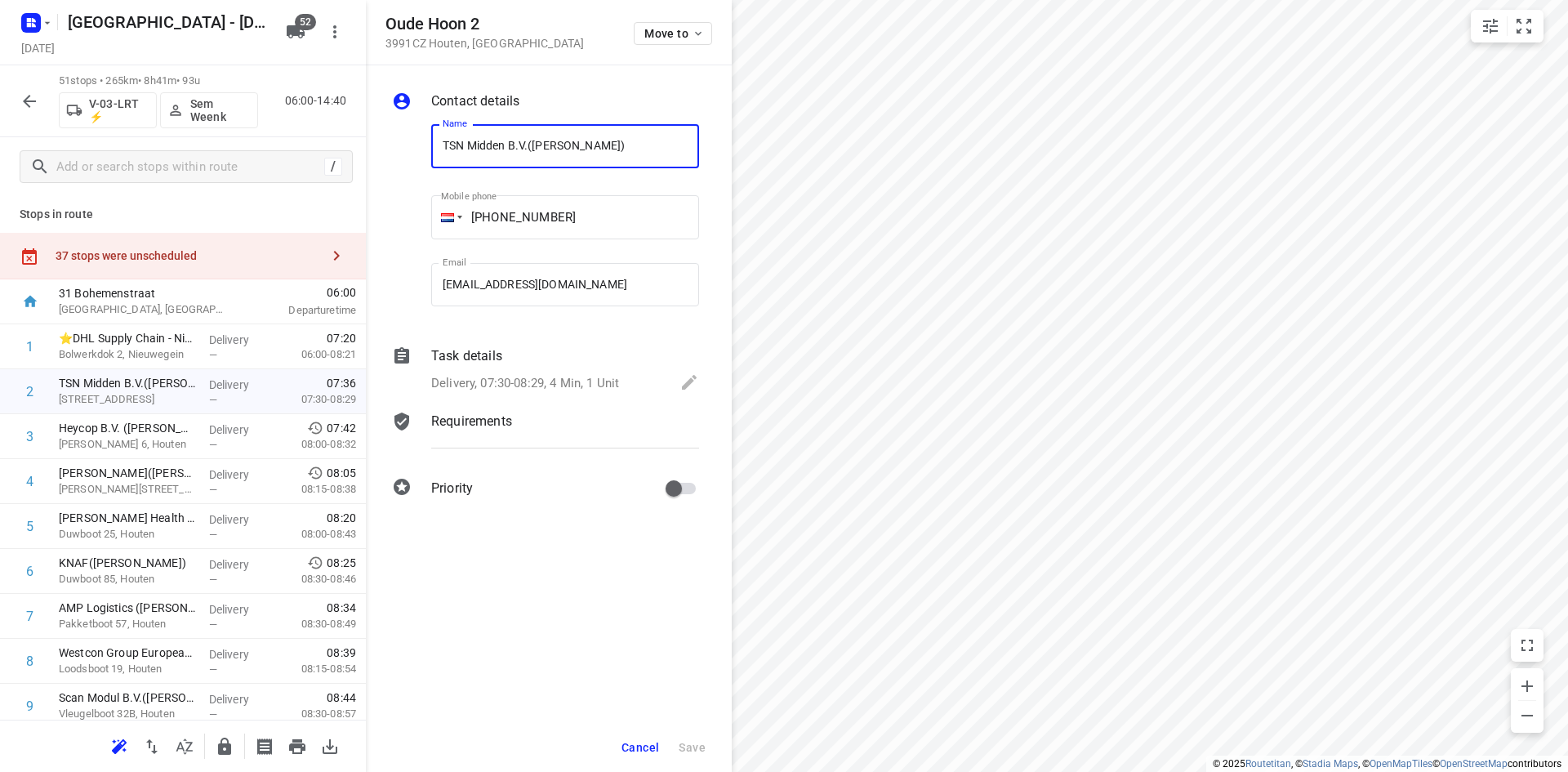
click at [476, 376] on p "Delivery, 07:30-08:29, 4 Min, 1 Unit" at bounding box center [525, 383] width 188 height 19
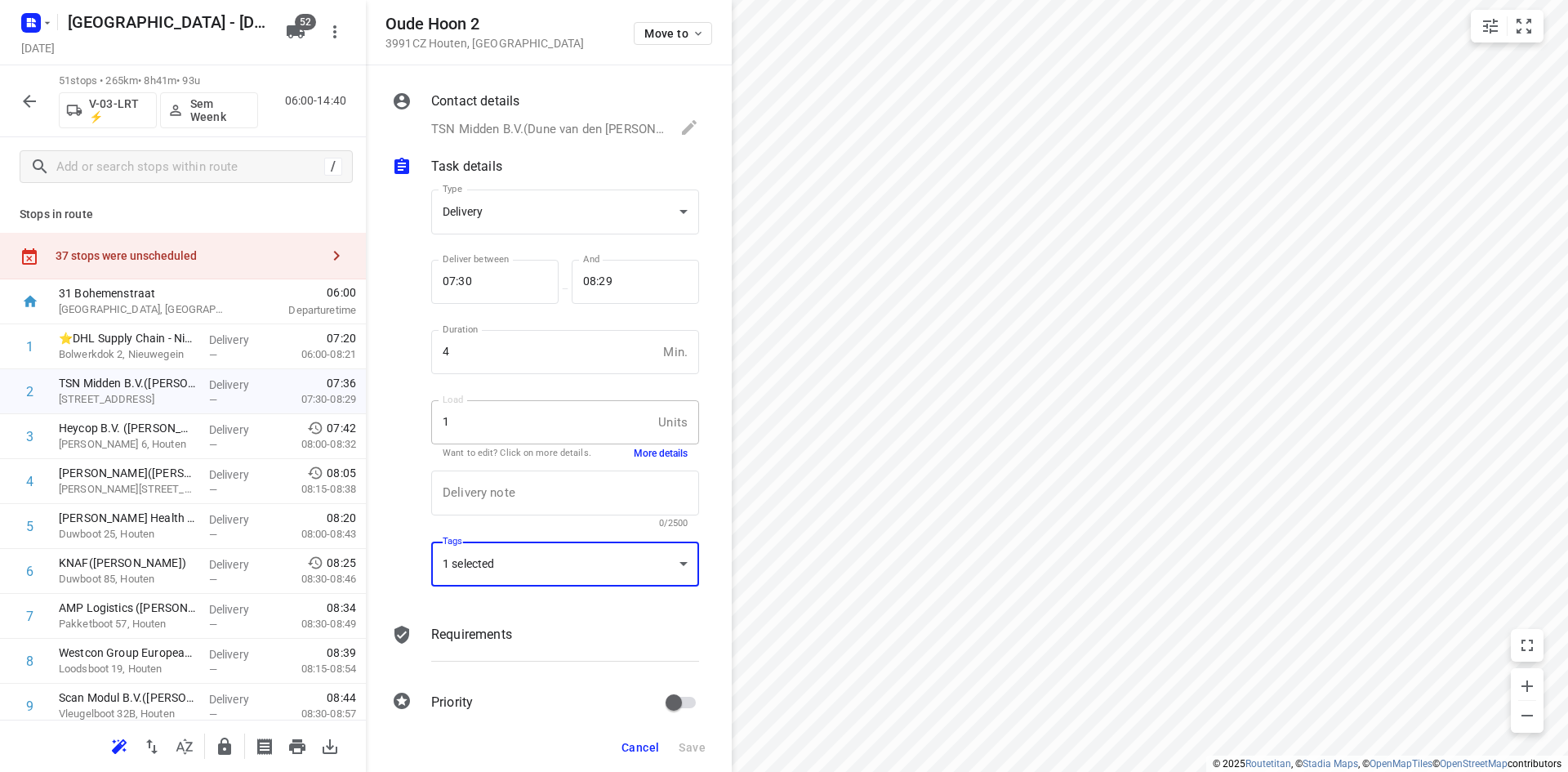
click at [557, 567] on div "1 selected" at bounding box center [565, 563] width 268 height 45
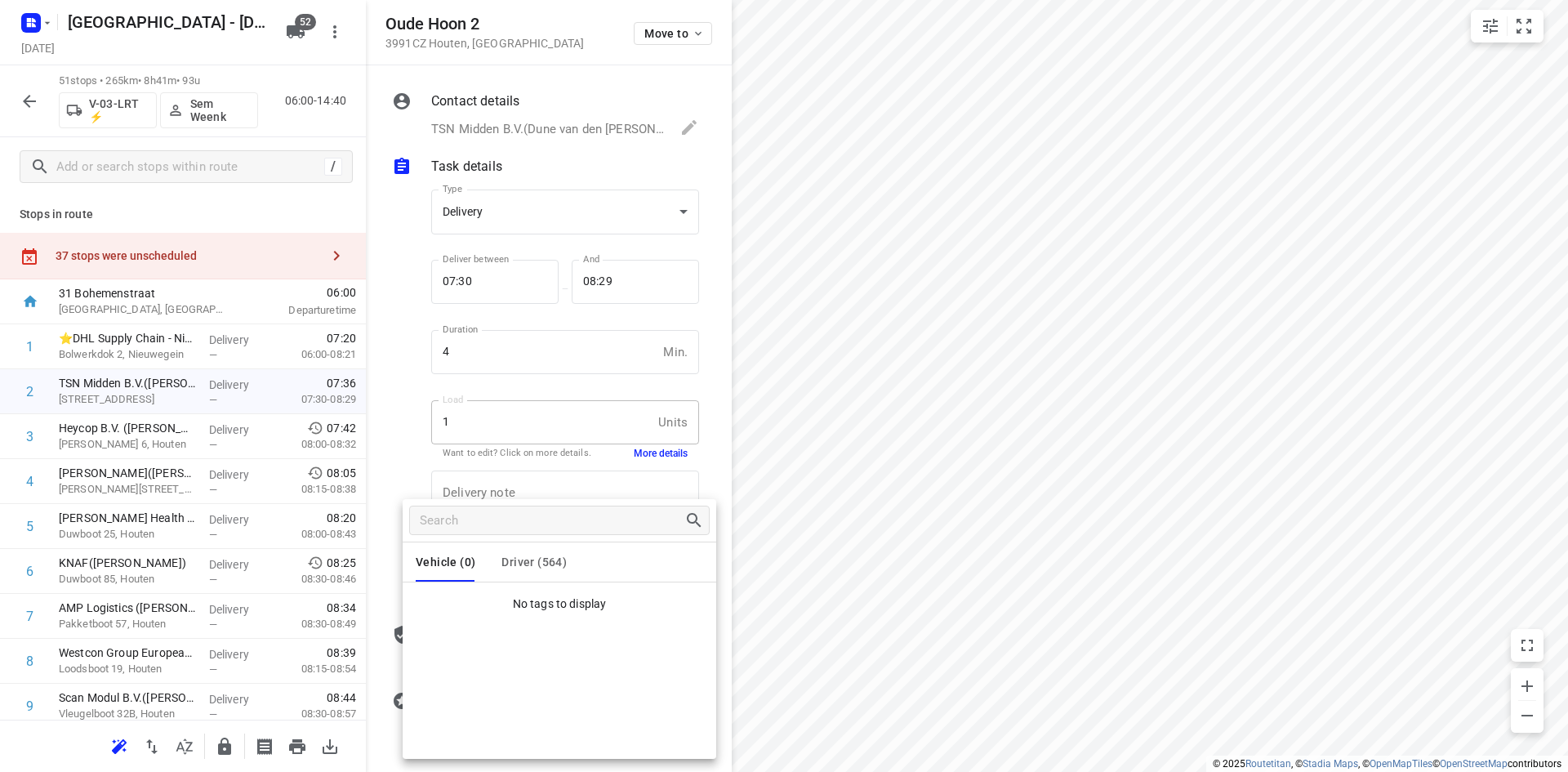
click at [545, 553] on button "Driver (564)" at bounding box center [534, 561] width 65 height 39
drag, startPoint x: 414, startPoint y: 372, endPoint x: 397, endPoint y: 360, distance: 20.8
click at [414, 372] on div at bounding box center [784, 386] width 1568 height 772
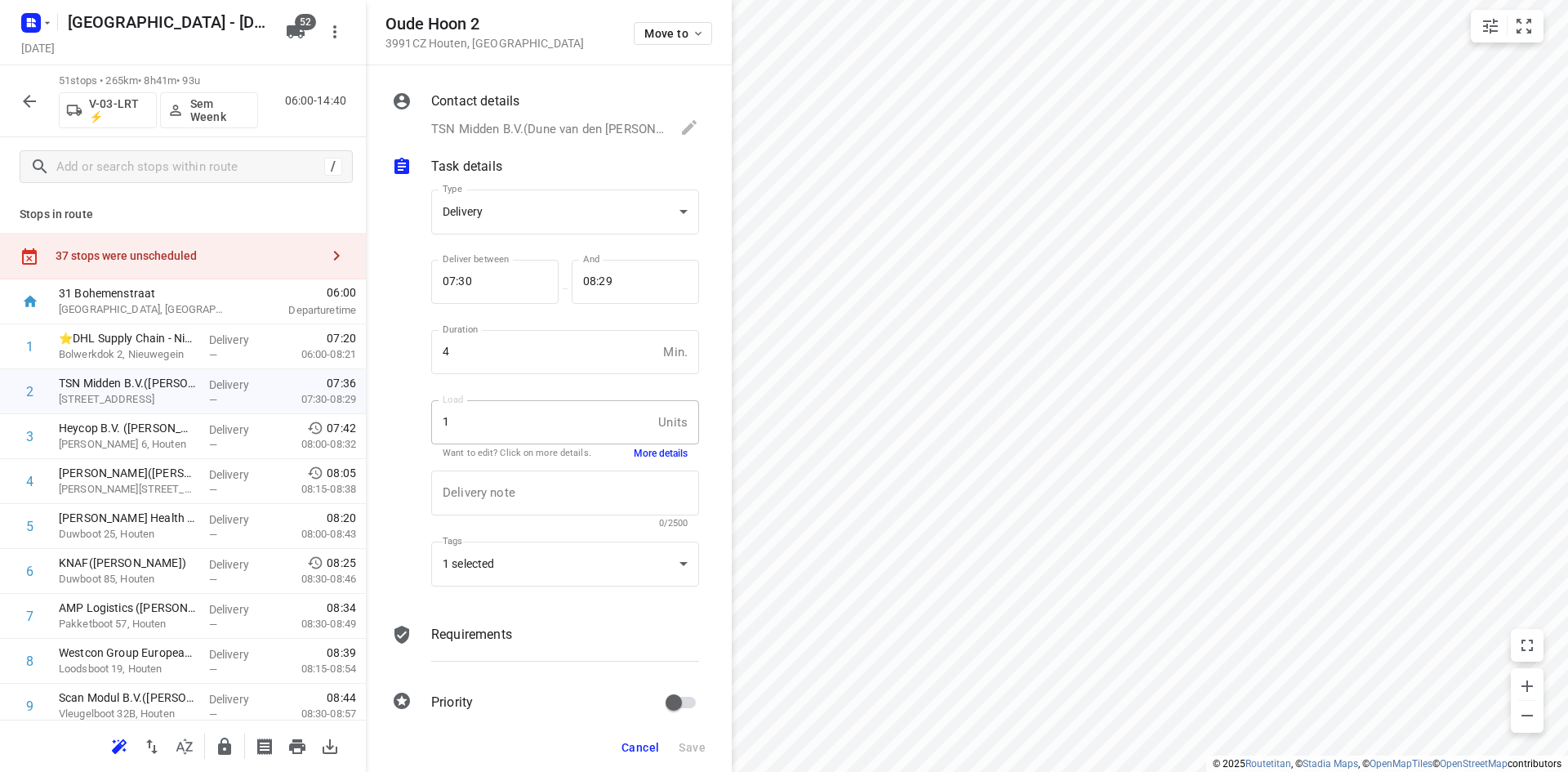
drag, startPoint x: 649, startPoint y: 742, endPoint x: 694, endPoint y: 660, distance: 93.5
click at [649, 742] on span "Cancel" at bounding box center [639, 747] width 37 height 13
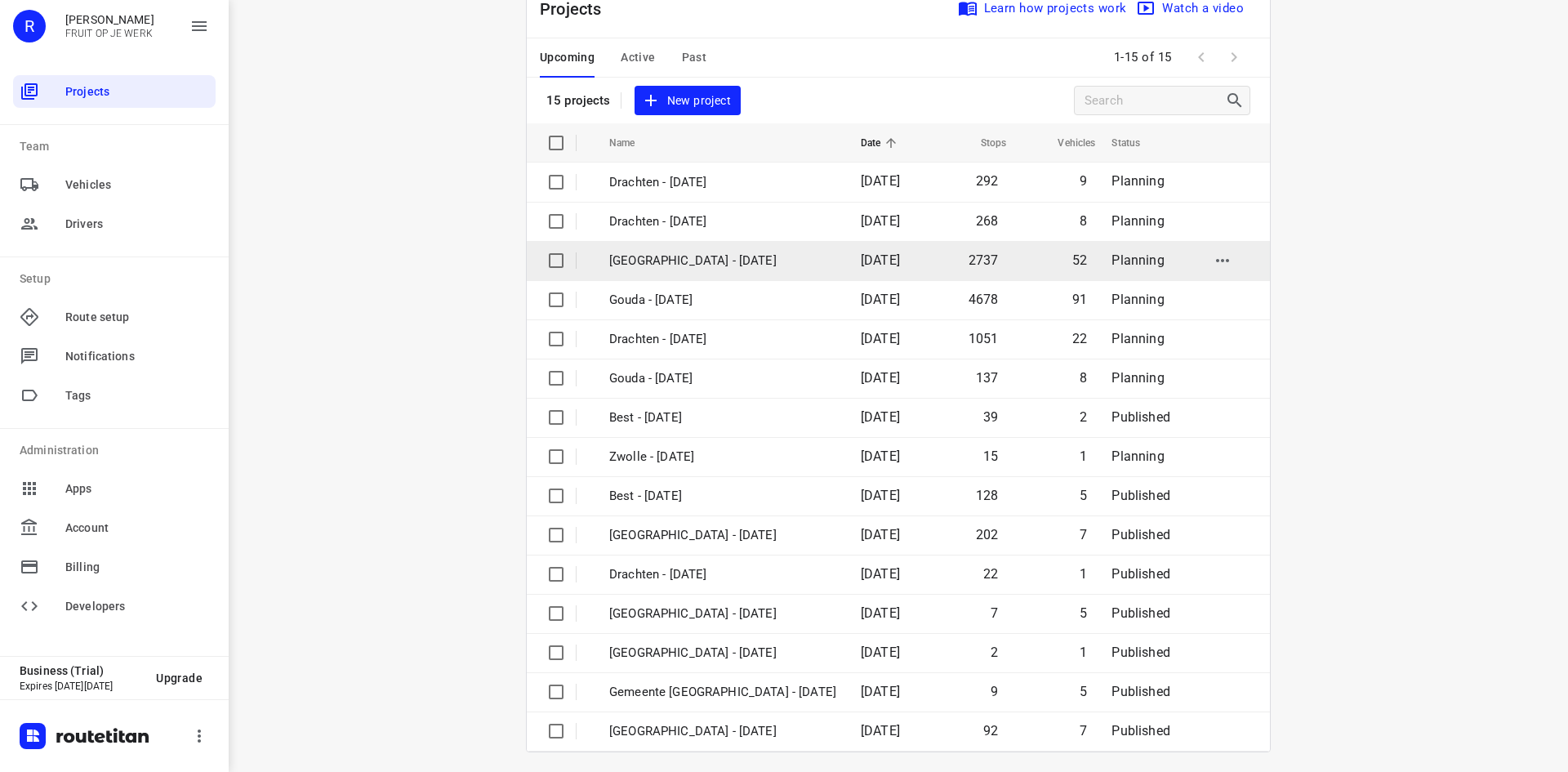
scroll to position [54, 0]
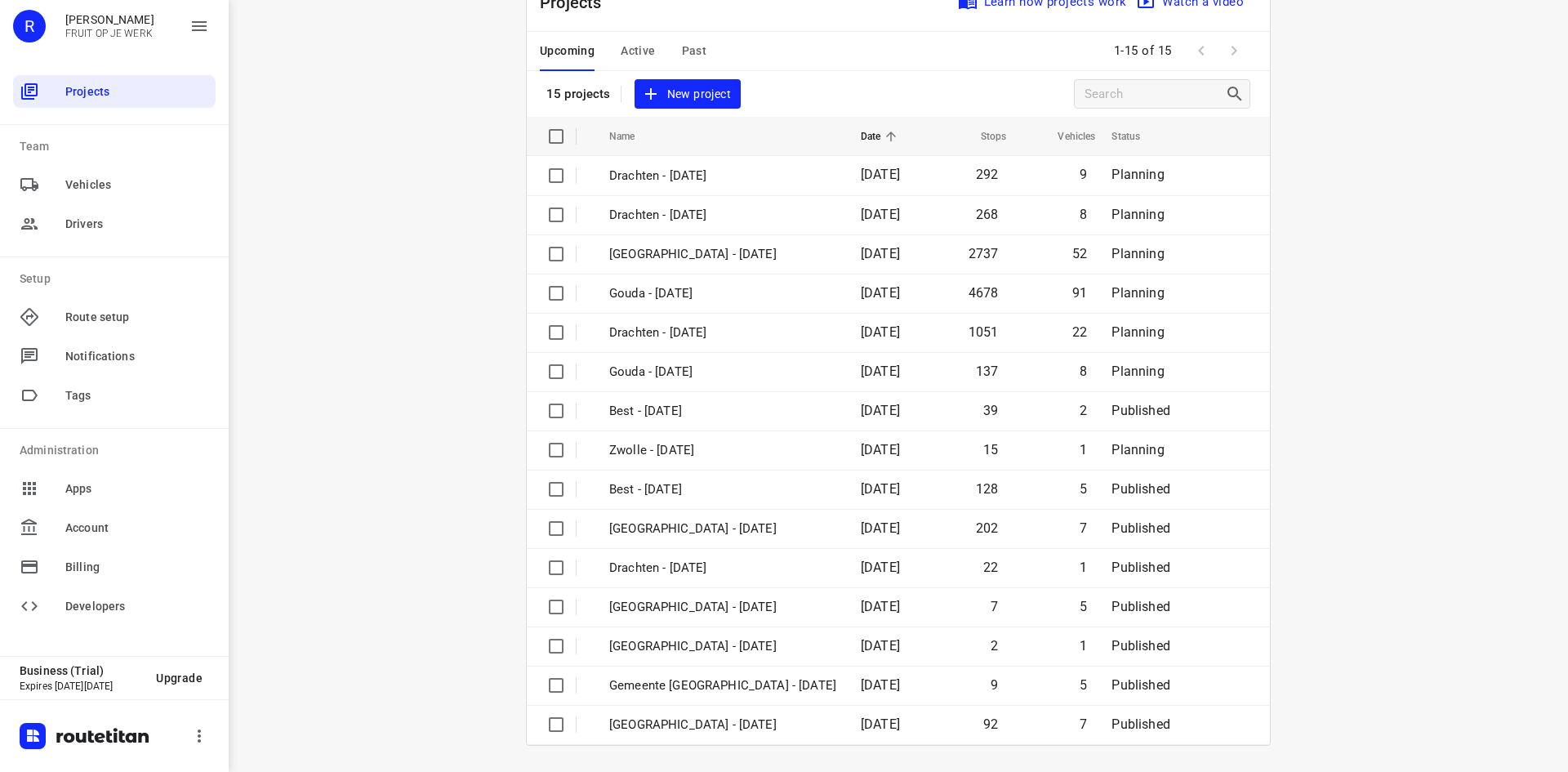
click at [673, 54] on div "Upcoming Active Past" at bounding box center [637, 51] width 193 height 39
click at [682, 56] on span "Past" at bounding box center [695, 51] width 25 height 20
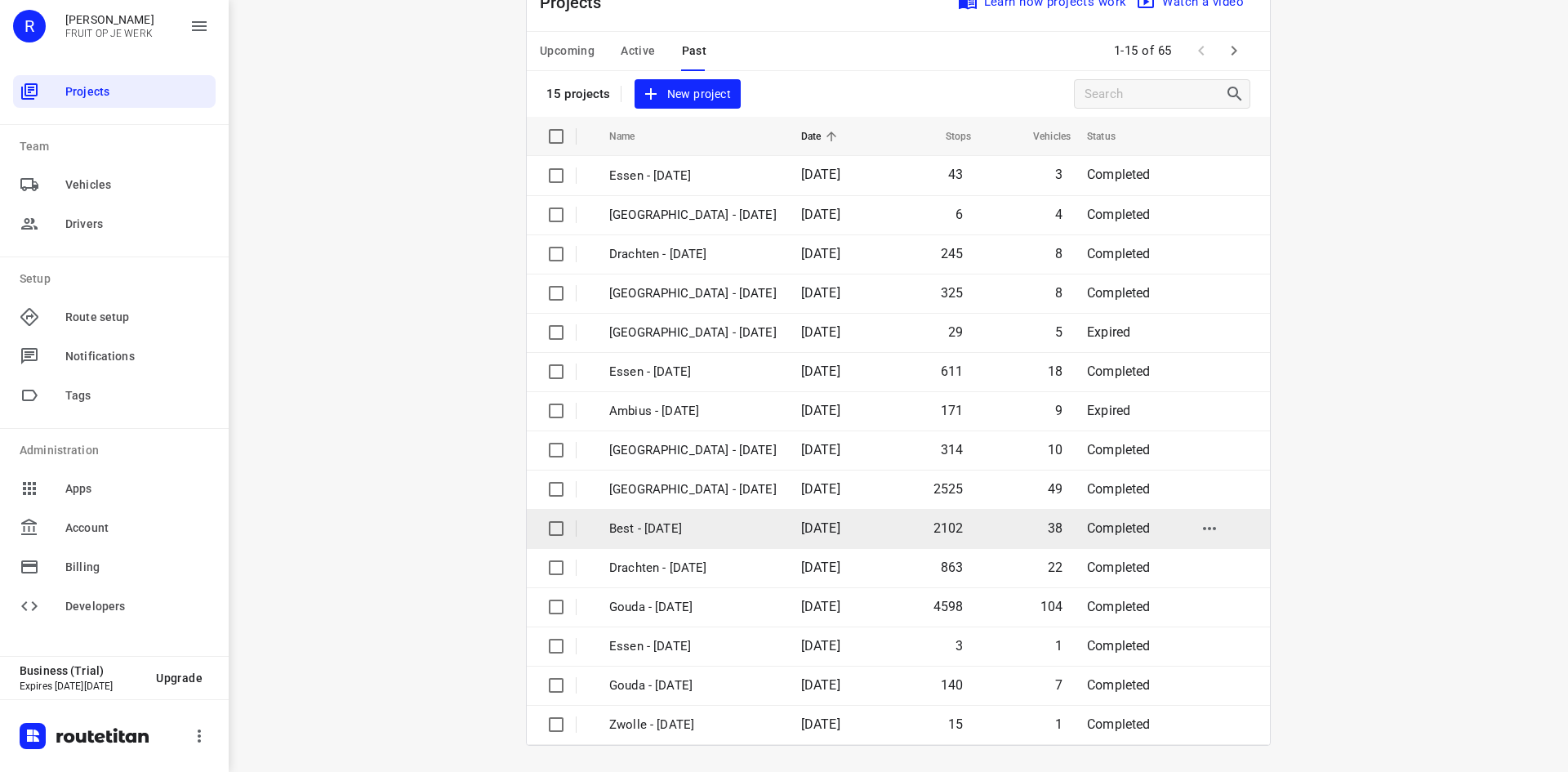
click at [728, 532] on p "Best - [DATE]" at bounding box center [693, 528] width 167 height 19
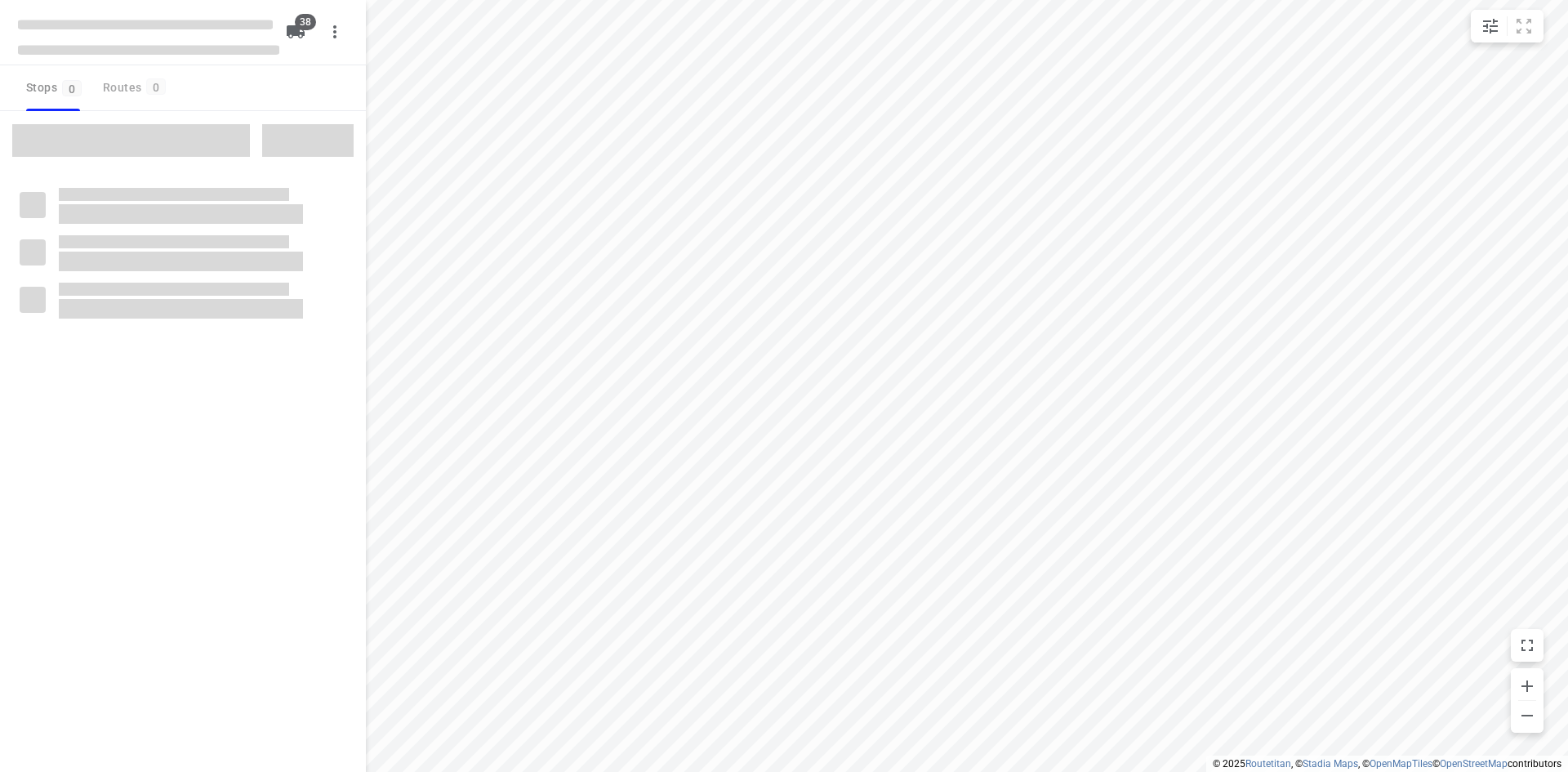
type input "distance"
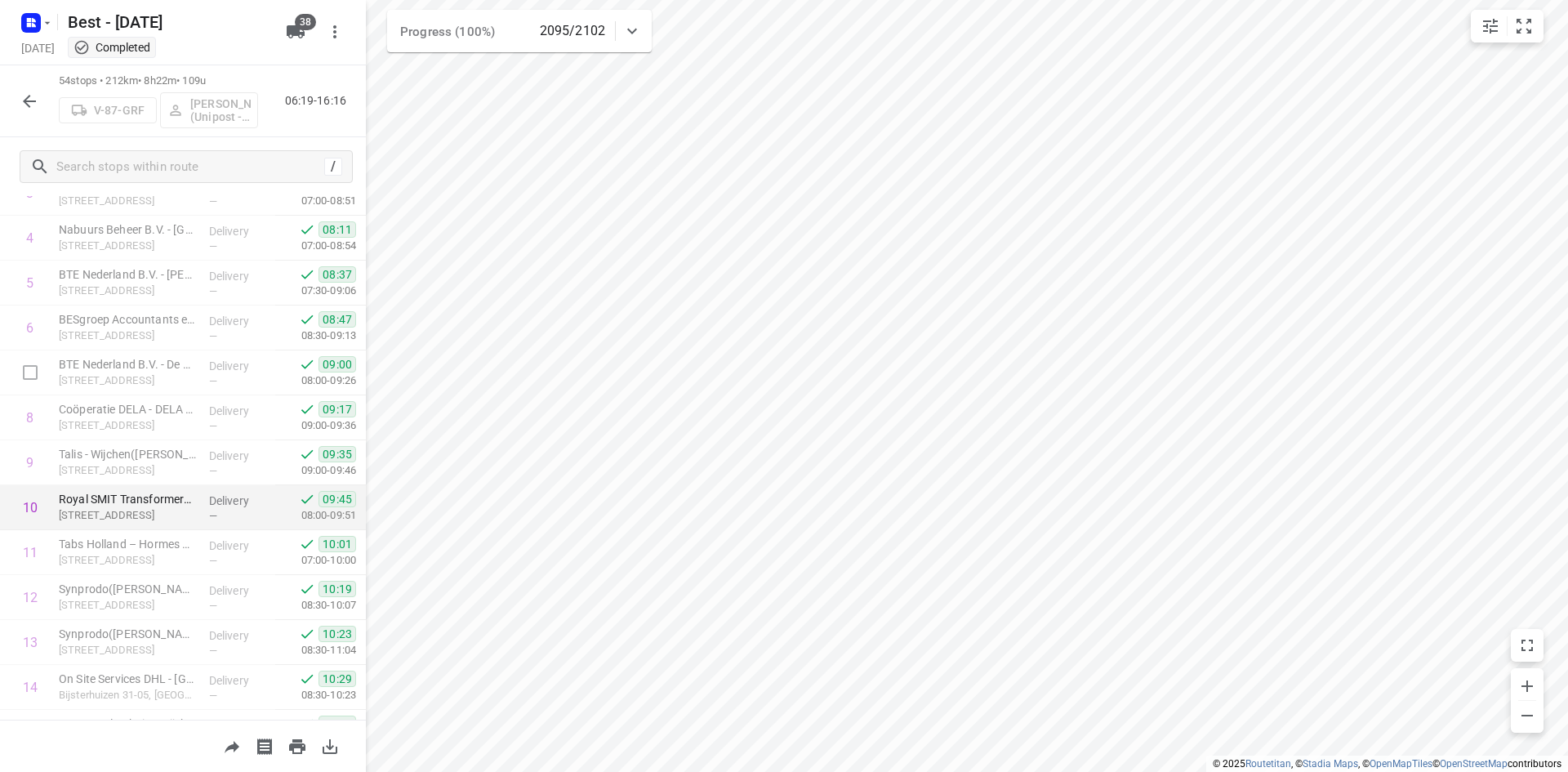
scroll to position [245, 0]
